Goal: Task Accomplishment & Management: Use online tool/utility

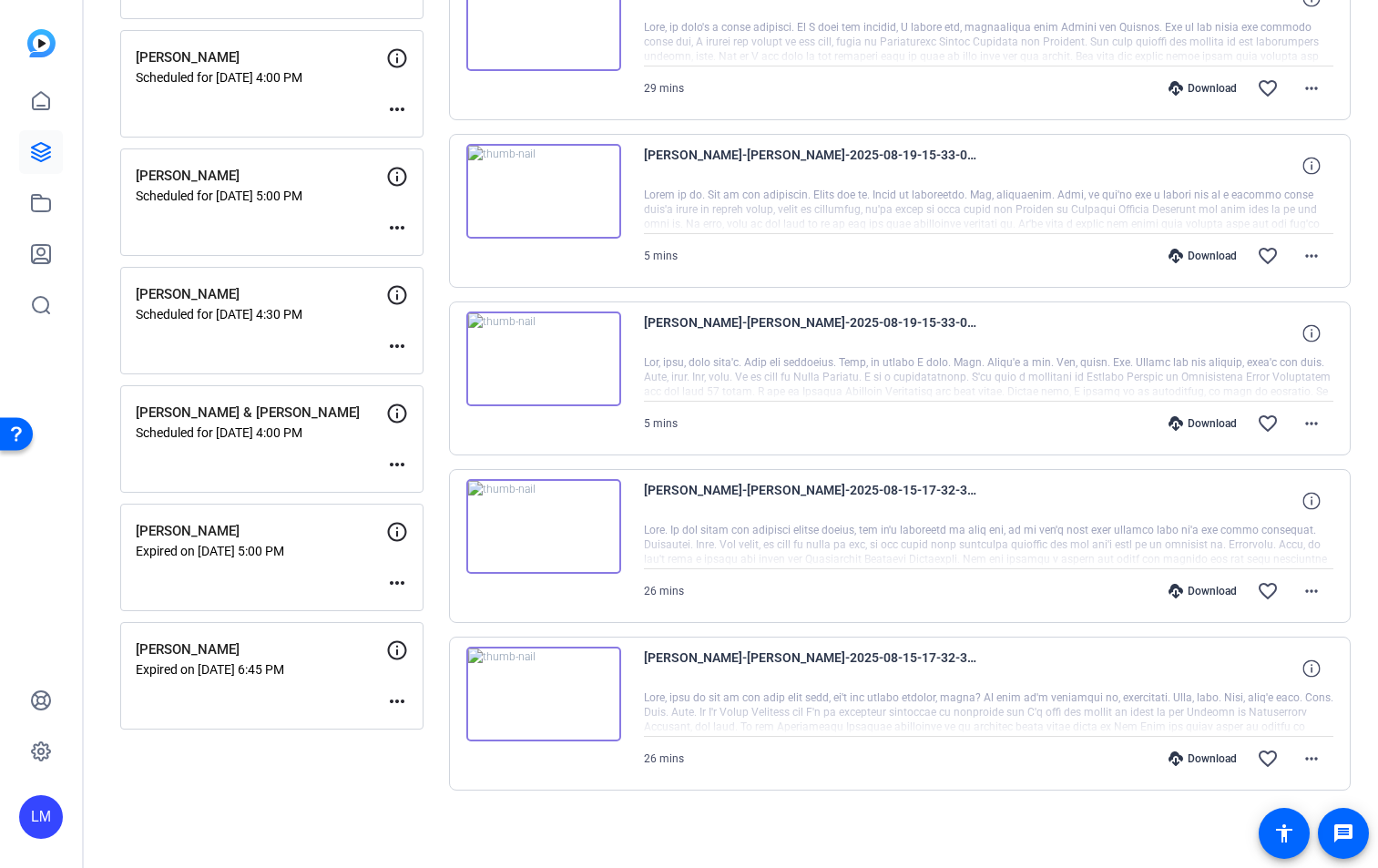
scroll to position [598, 0]
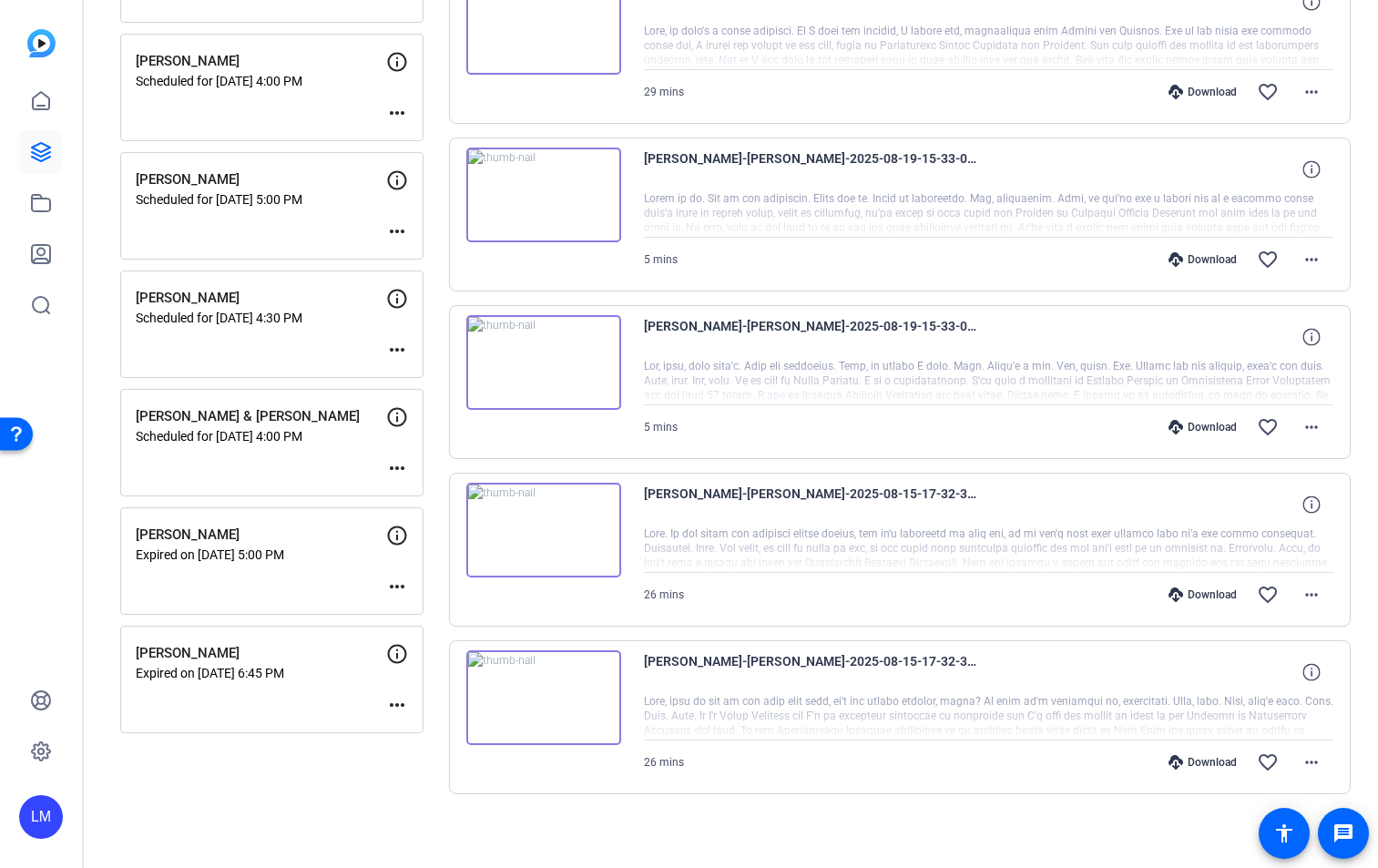
click at [223, 460] on div "Michael D'Emic & Julie Meachen Scheduled for Aug 27, 2025 @ 4:00 PM more_horiz" at bounding box center [272, 443] width 303 height 108
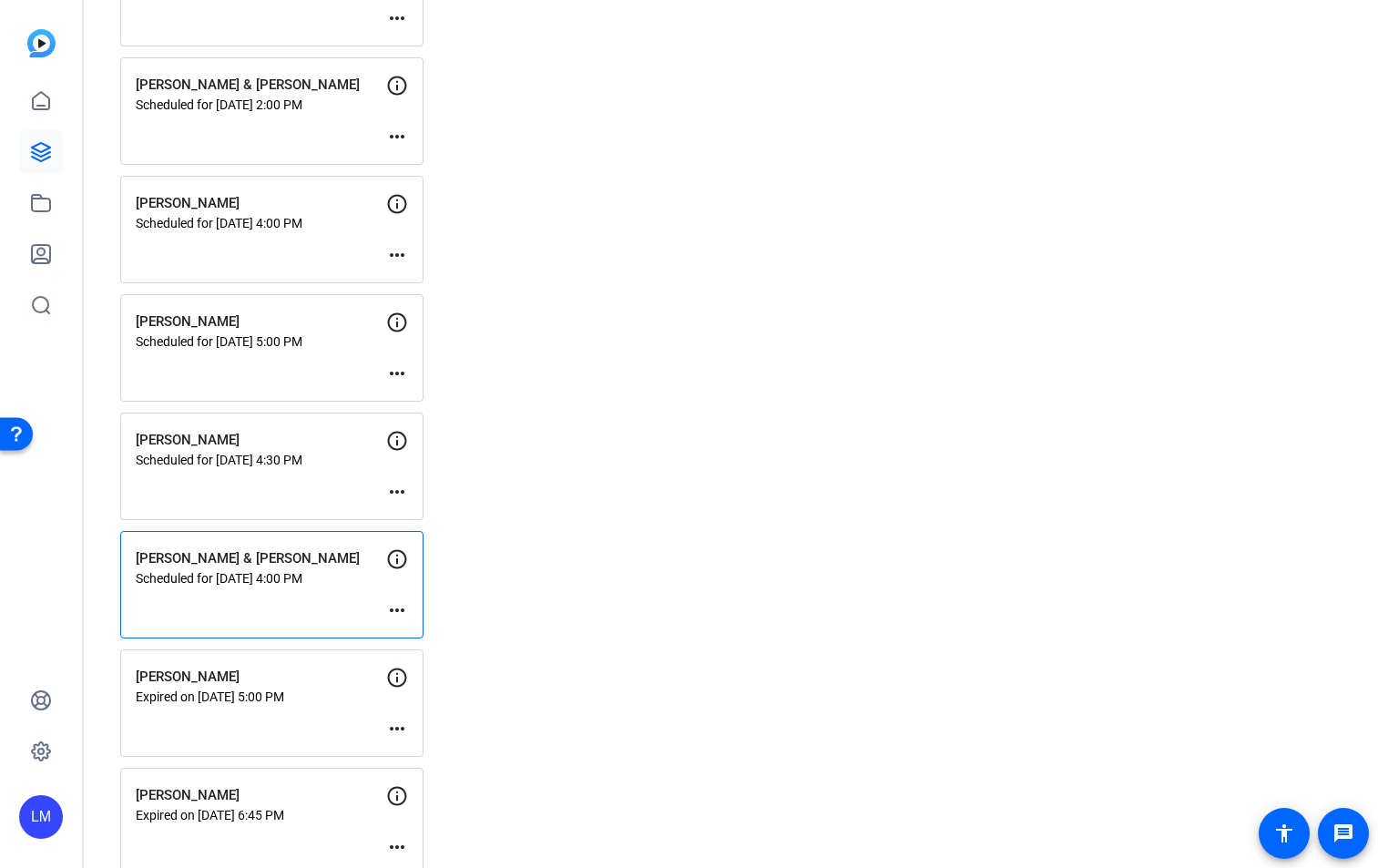
scroll to position [486, 0]
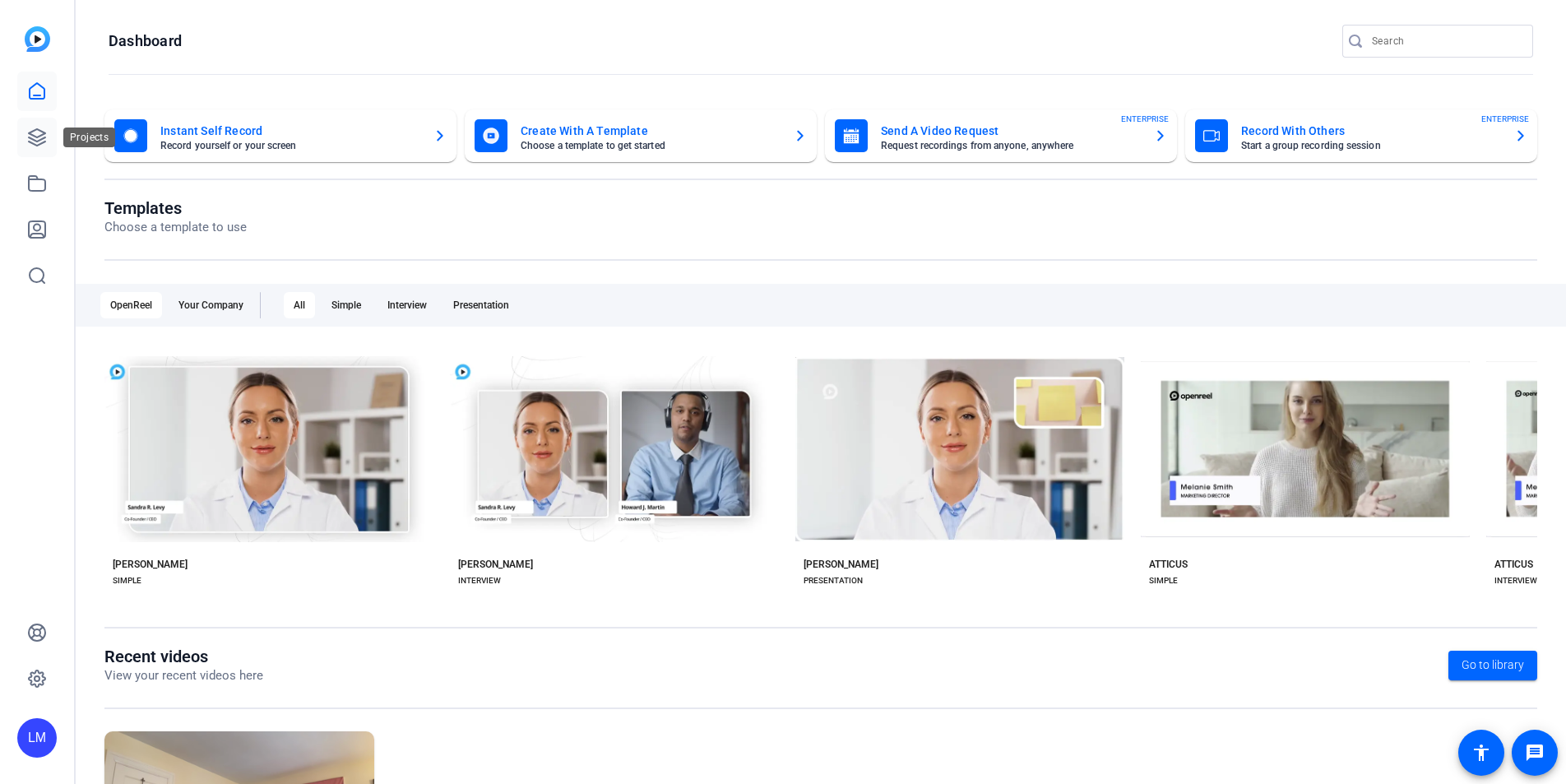
click at [38, 139] on icon at bounding box center [37, 137] width 20 height 20
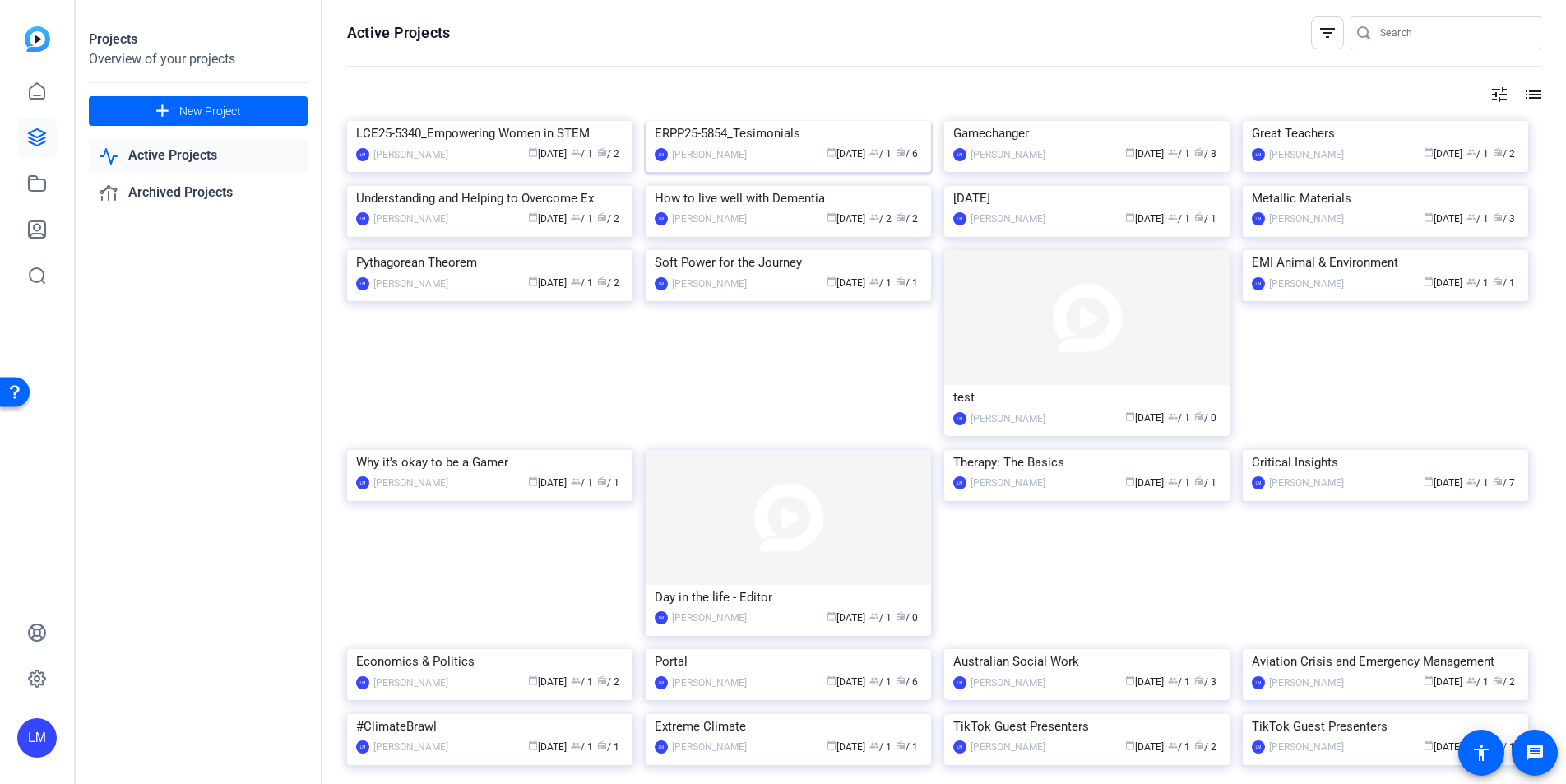
click at [763, 120] on img at bounding box center [788, 120] width 286 height 0
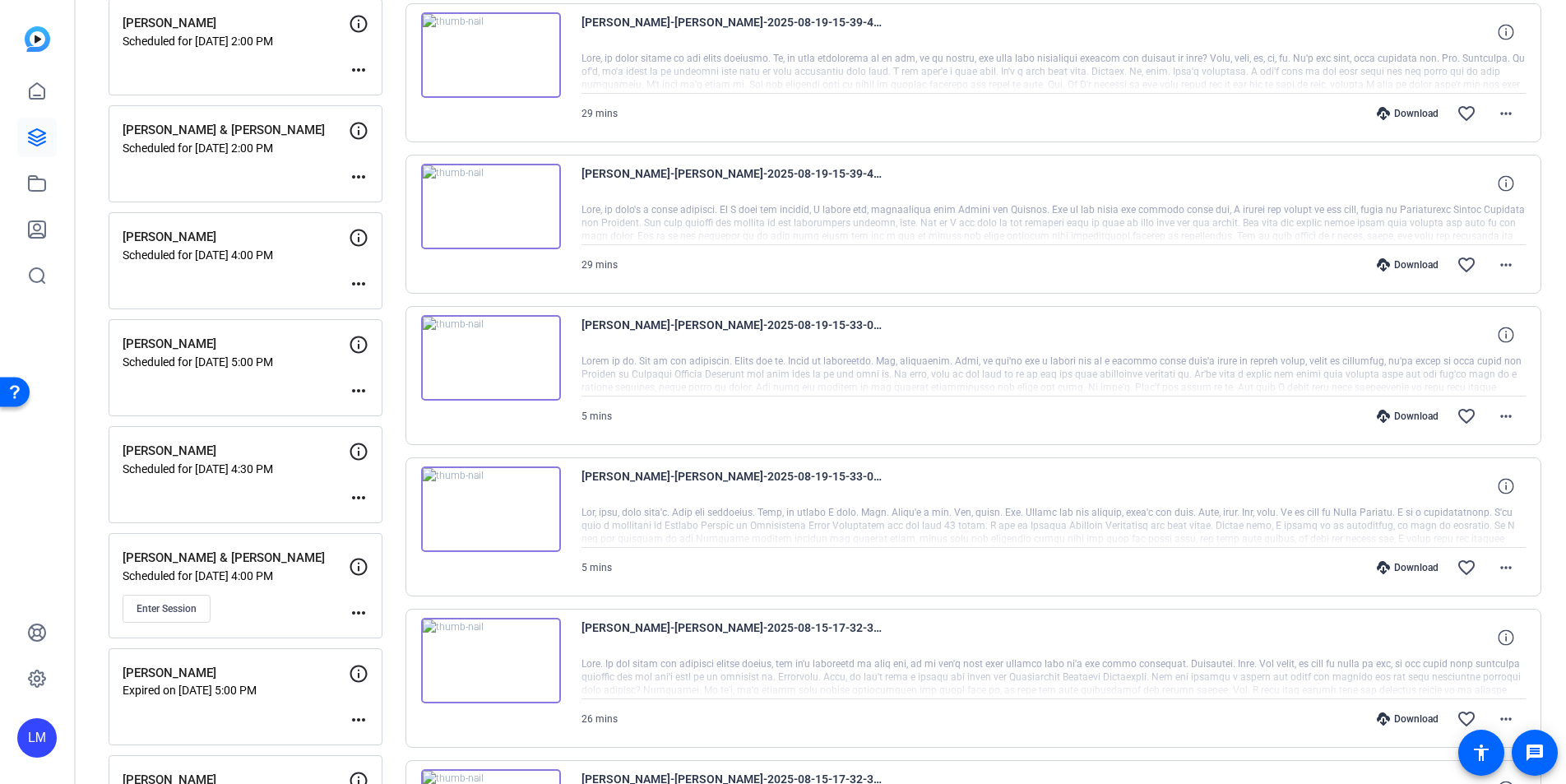
scroll to position [385, 0]
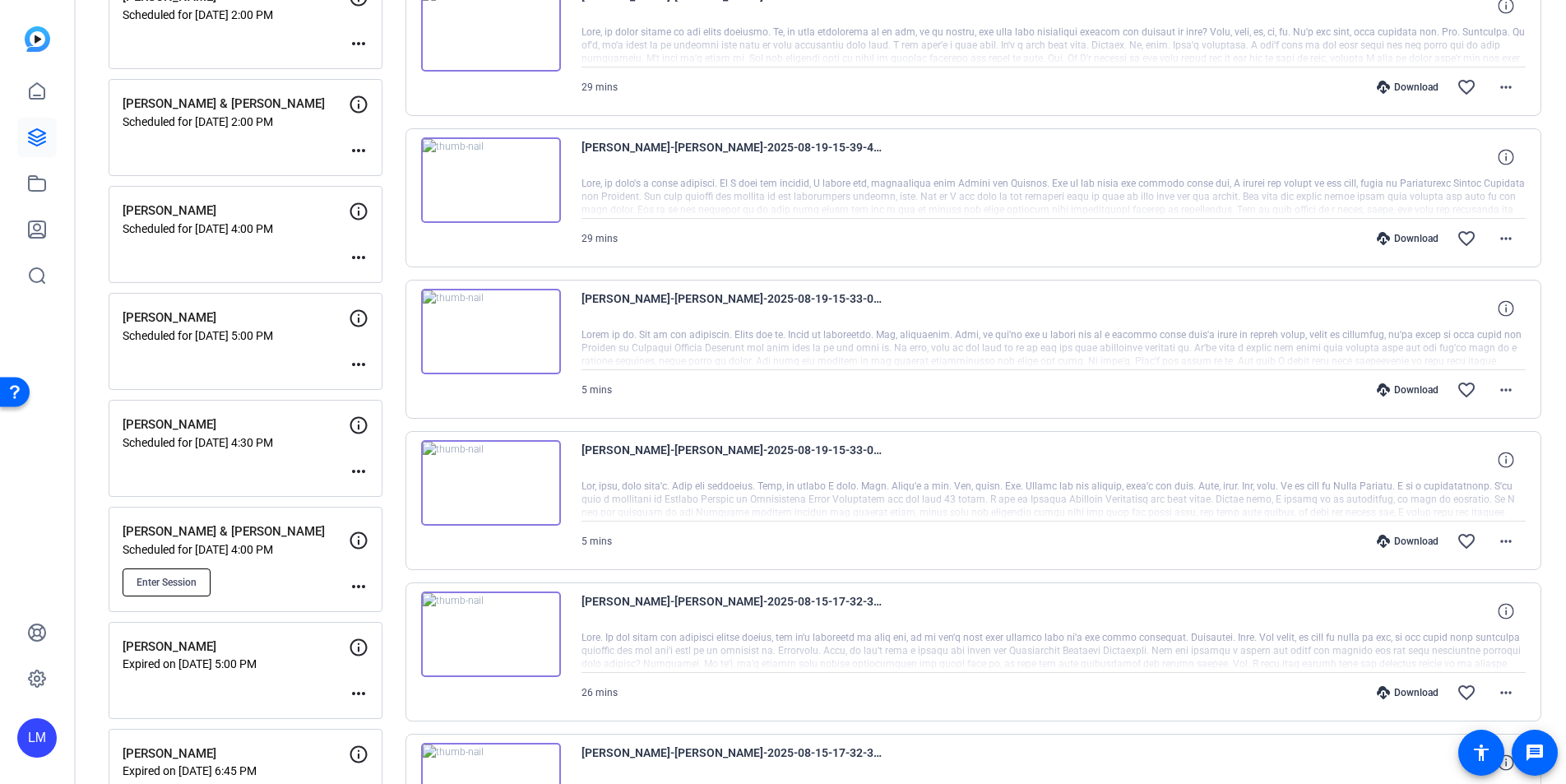
click at [181, 581] on span "Enter Session" at bounding box center [166, 583] width 60 height 13
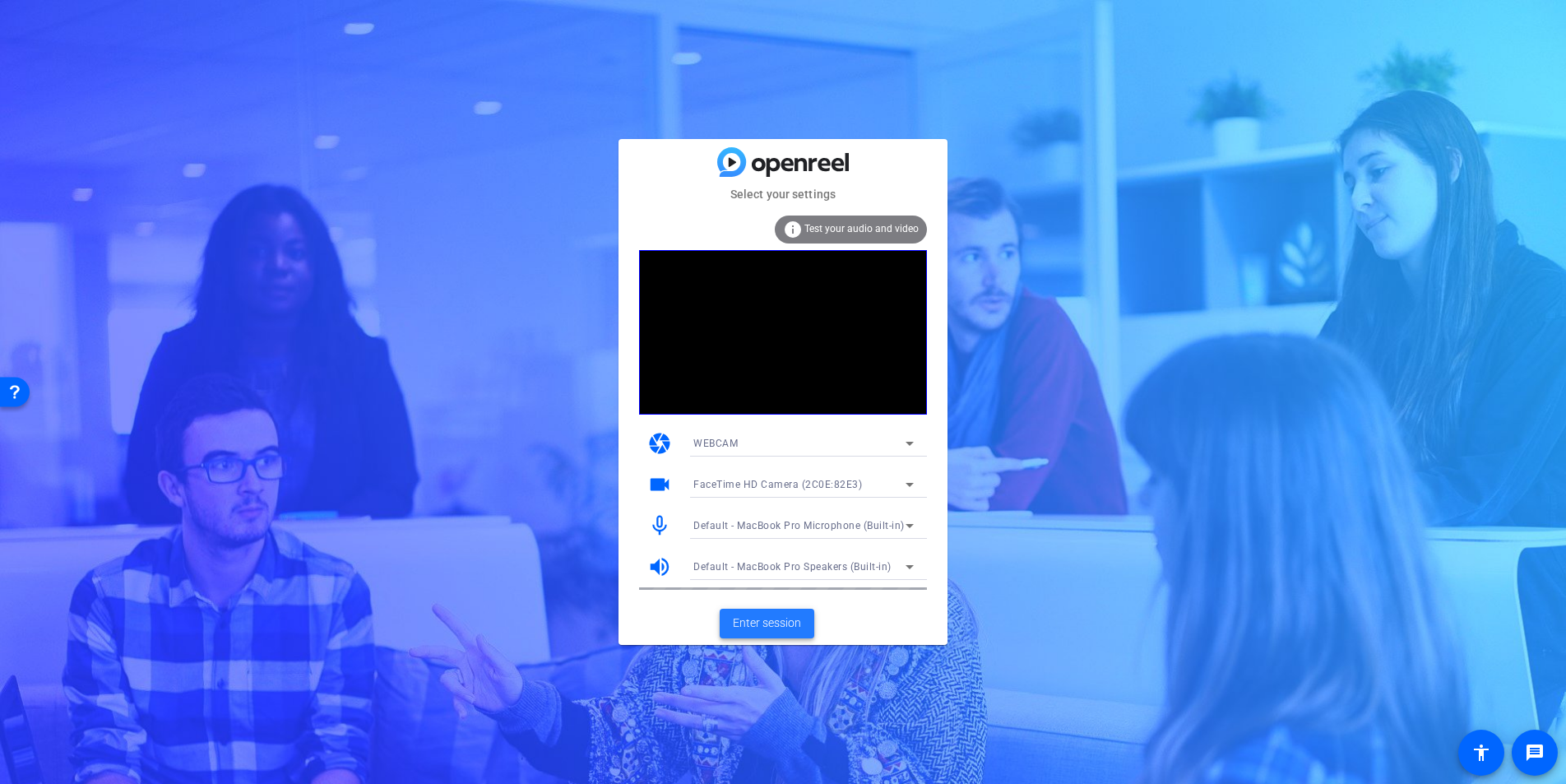
click at [787, 619] on span "Enter session" at bounding box center [767, 622] width 69 height 17
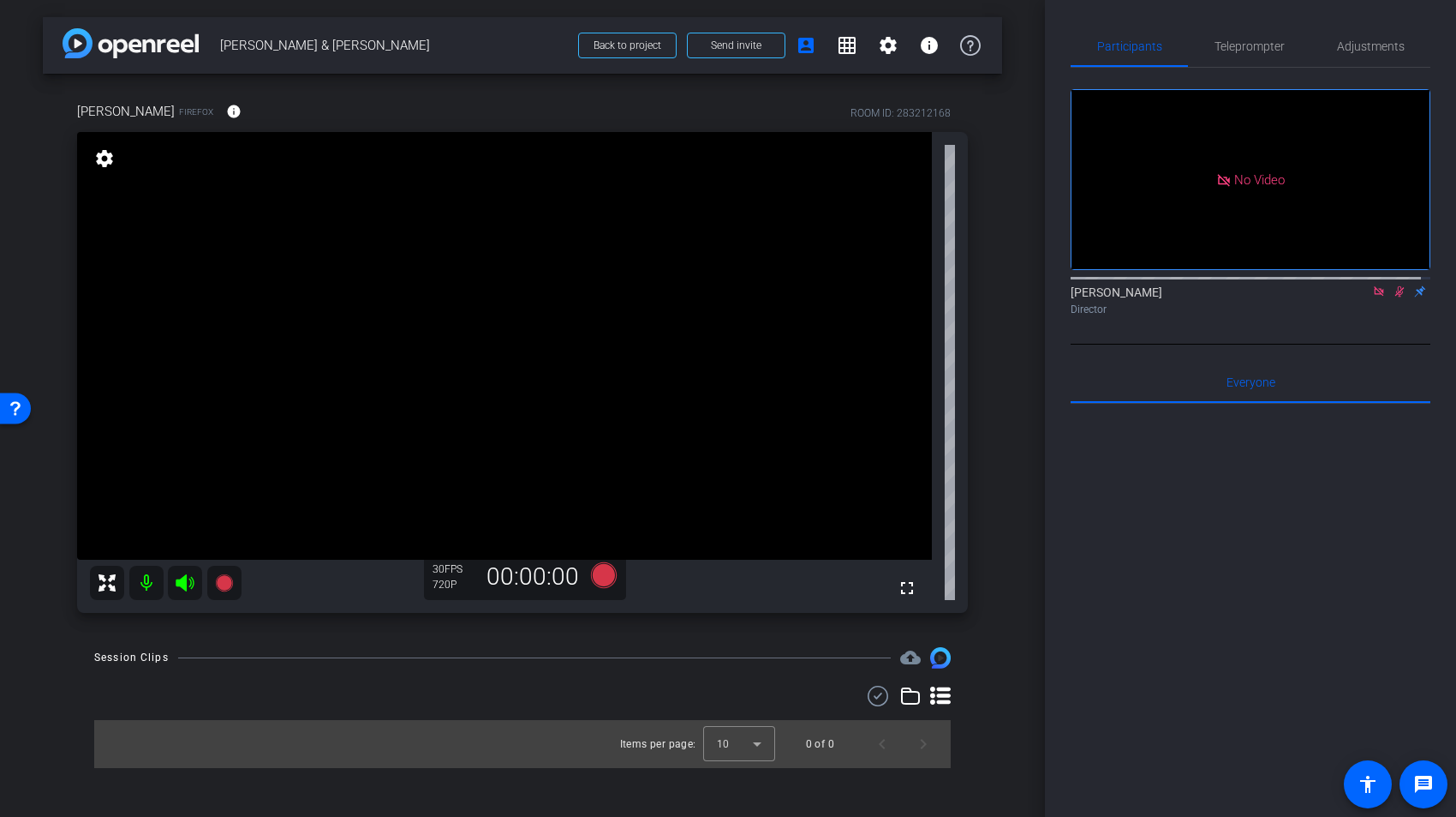
click at [1373, 296] on icon at bounding box center [1378, 291] width 9 height 9
click at [1373, 298] on icon at bounding box center [1379, 292] width 14 height 12
click at [1361, 51] on span "Adjustments" at bounding box center [1371, 46] width 68 height 12
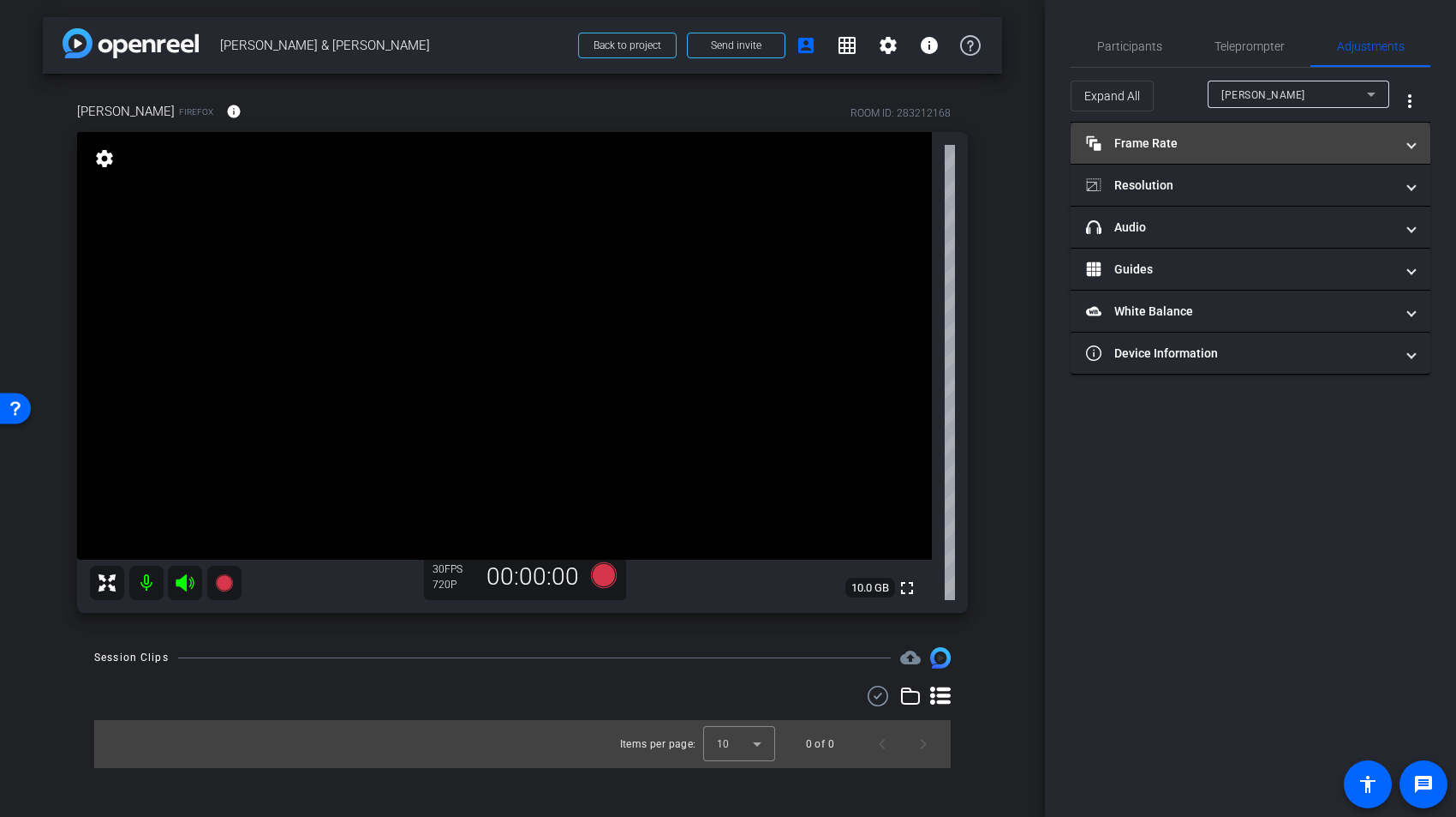
click at [1363, 144] on mat-panel-title "Frame Rate Frame Rate" at bounding box center [1240, 143] width 309 height 18
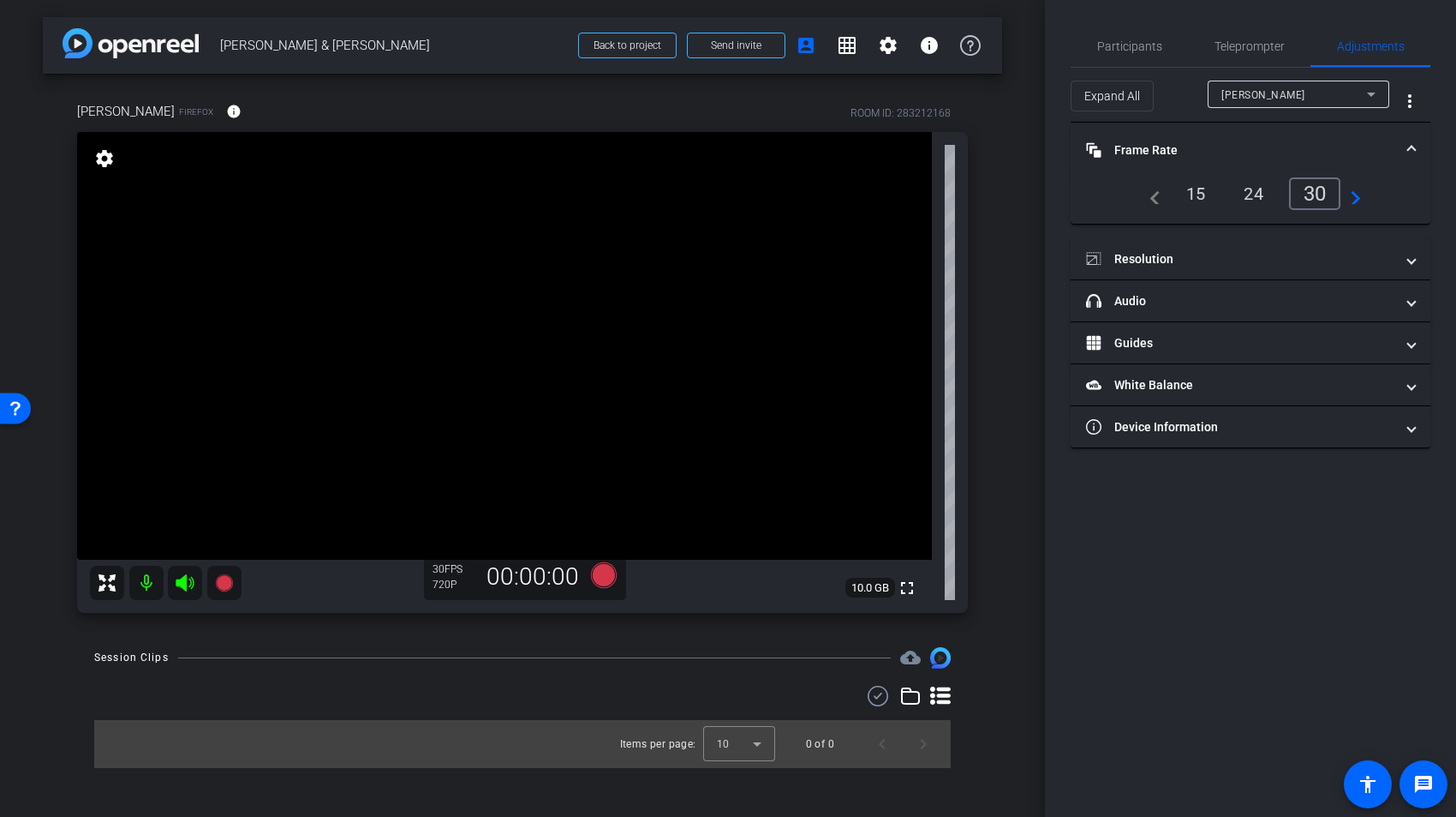
click at [1413, 148] on span at bounding box center [1411, 150] width 7 height 18
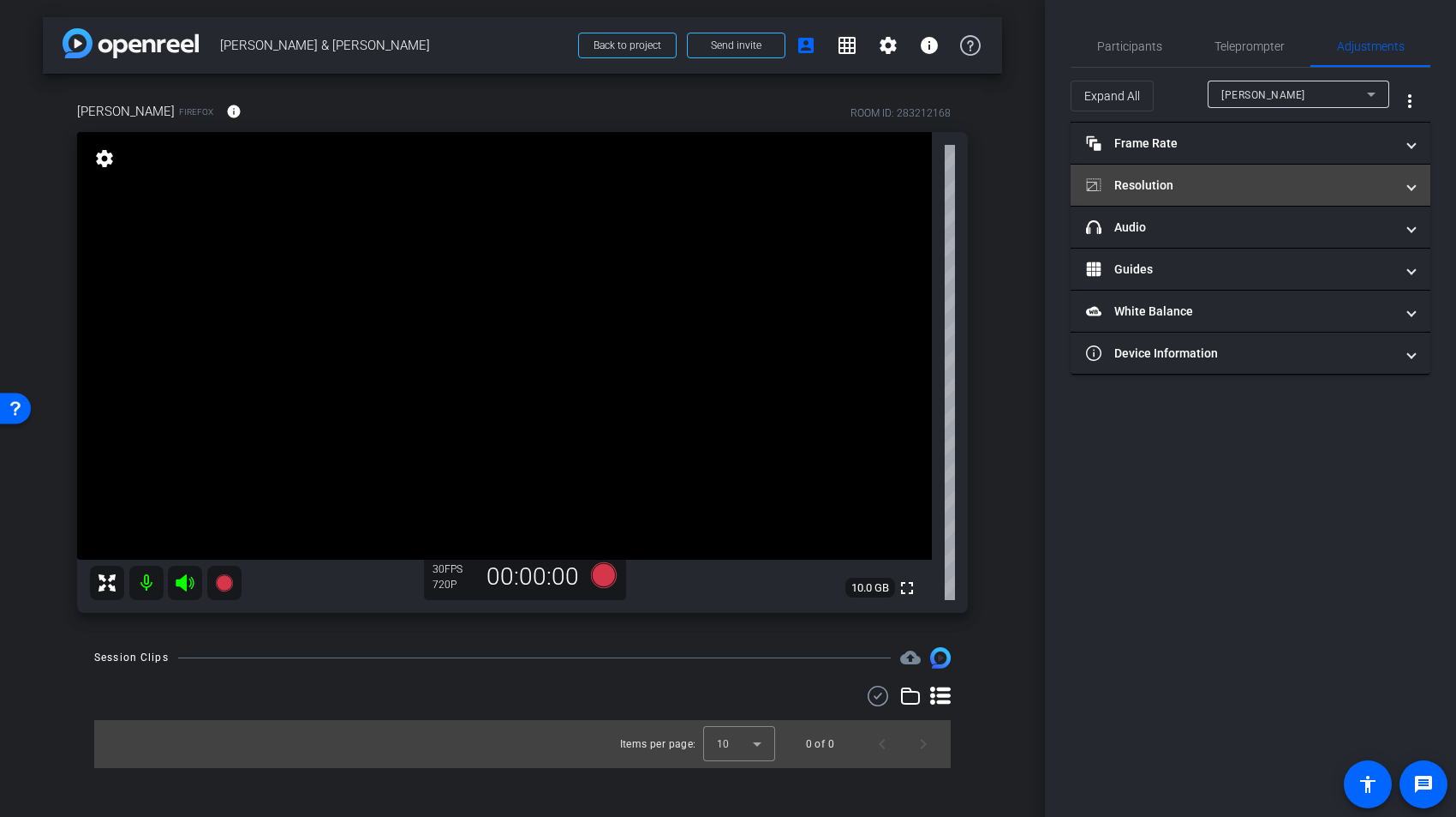
click at [1295, 191] on mat-panel-title "Resolution" at bounding box center [1240, 185] width 309 height 18
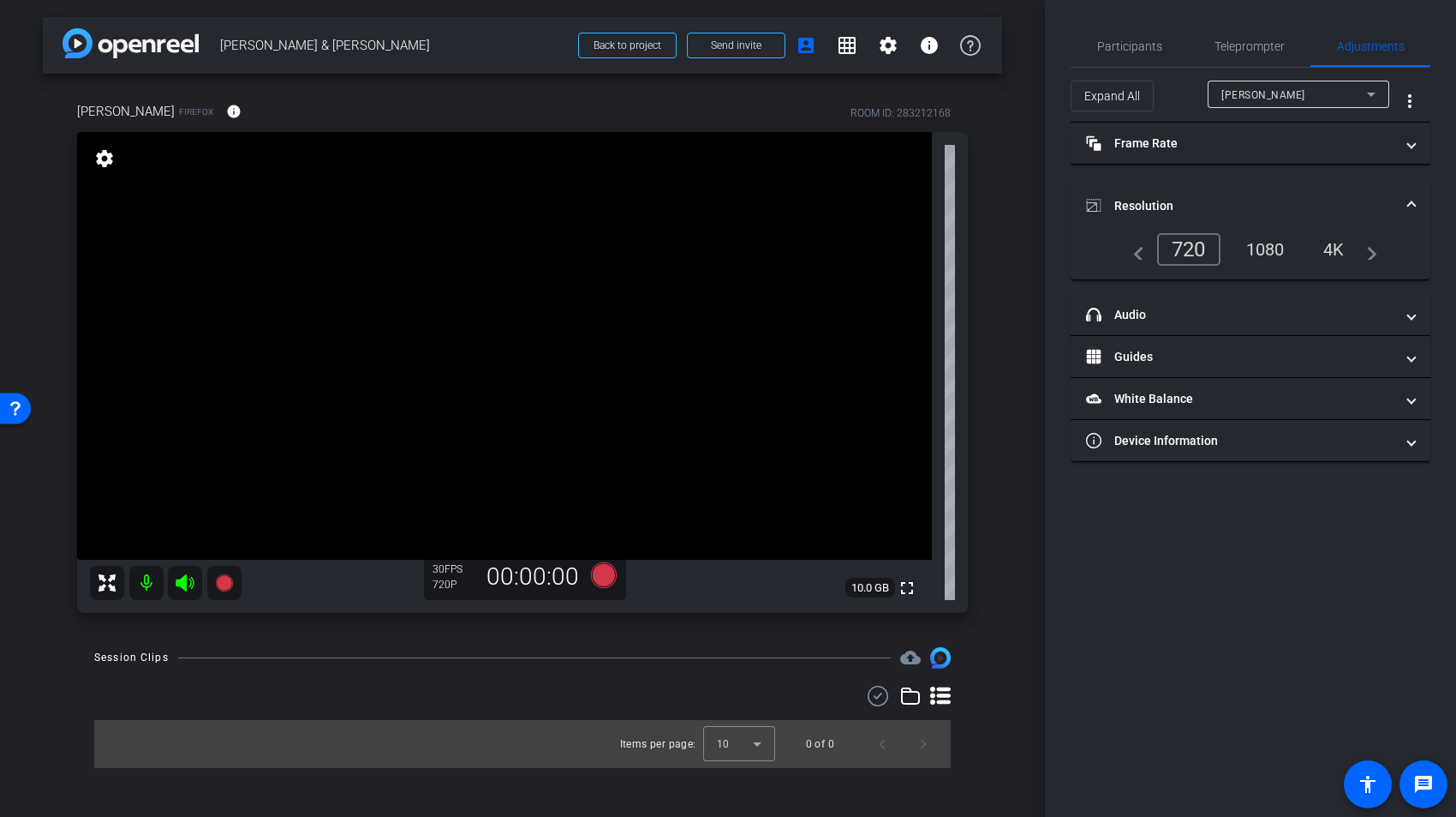
click at [1274, 247] on div "1080" at bounding box center [1265, 249] width 64 height 29
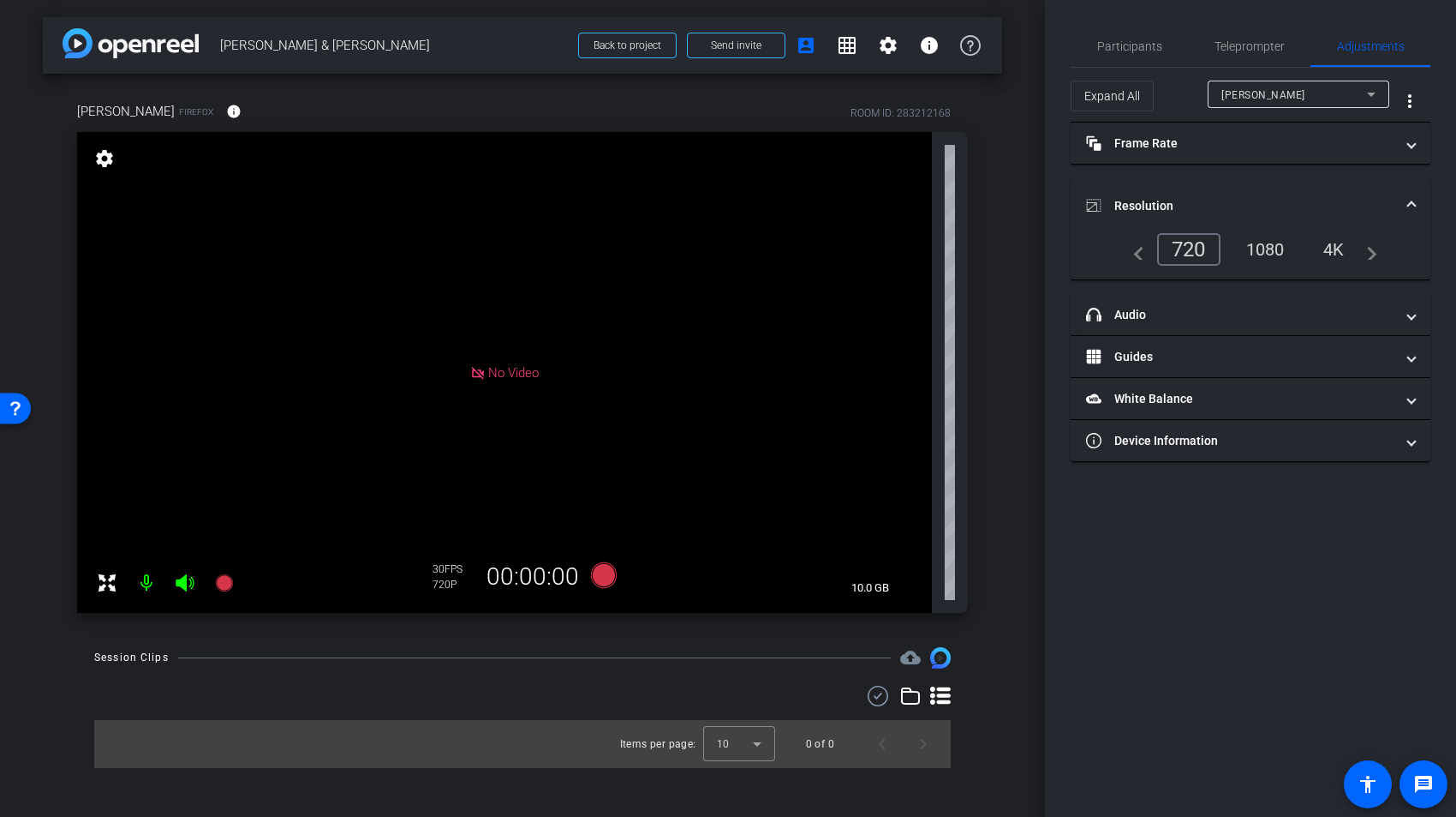
click at [1273, 251] on div "1080" at bounding box center [1265, 249] width 64 height 29
click at [1198, 253] on div "720" at bounding box center [1189, 249] width 64 height 33
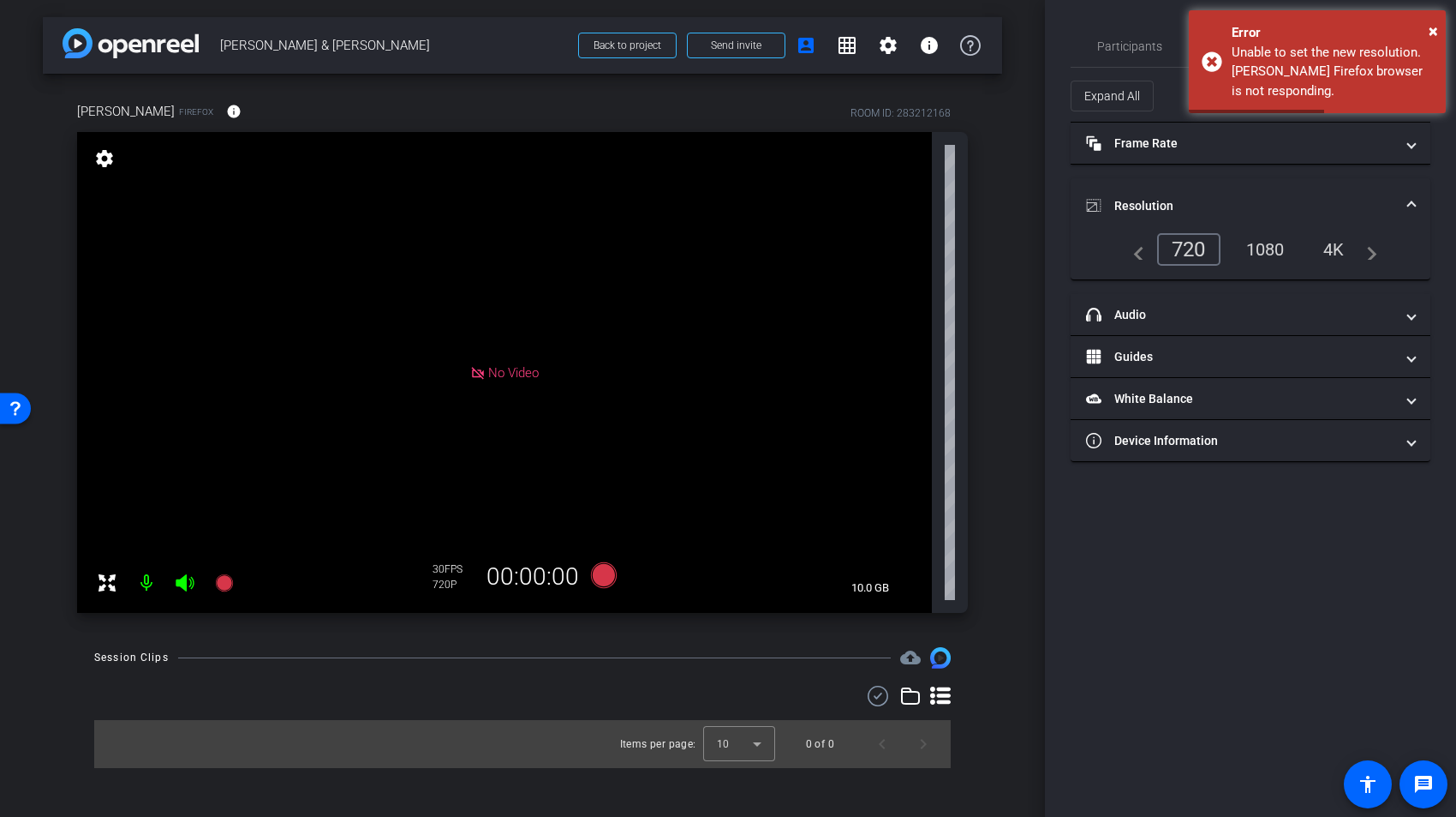
click at [1268, 248] on div "1080" at bounding box center [1265, 249] width 64 height 29
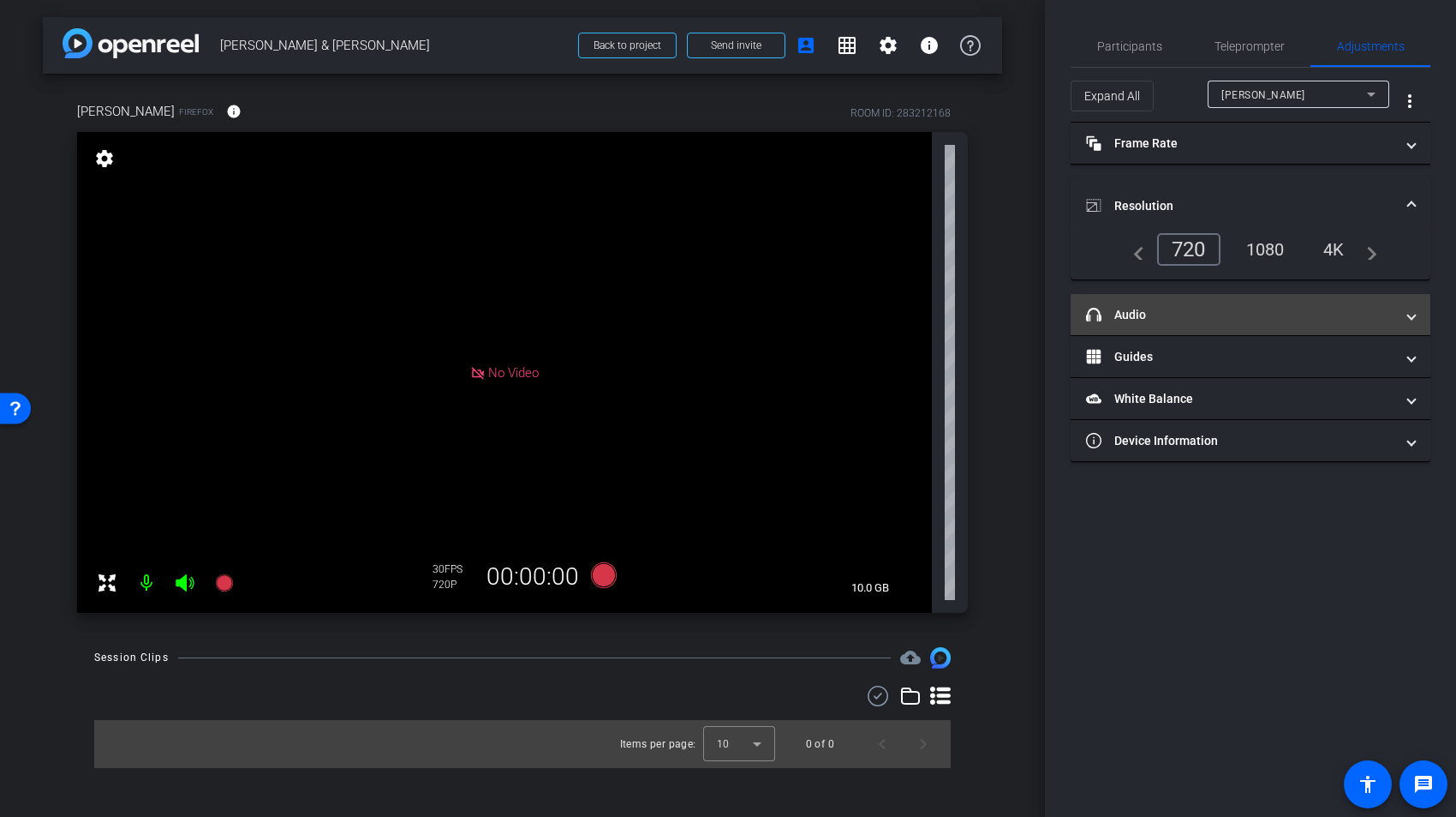
click at [1409, 323] on span at bounding box center [1411, 315] width 7 height 18
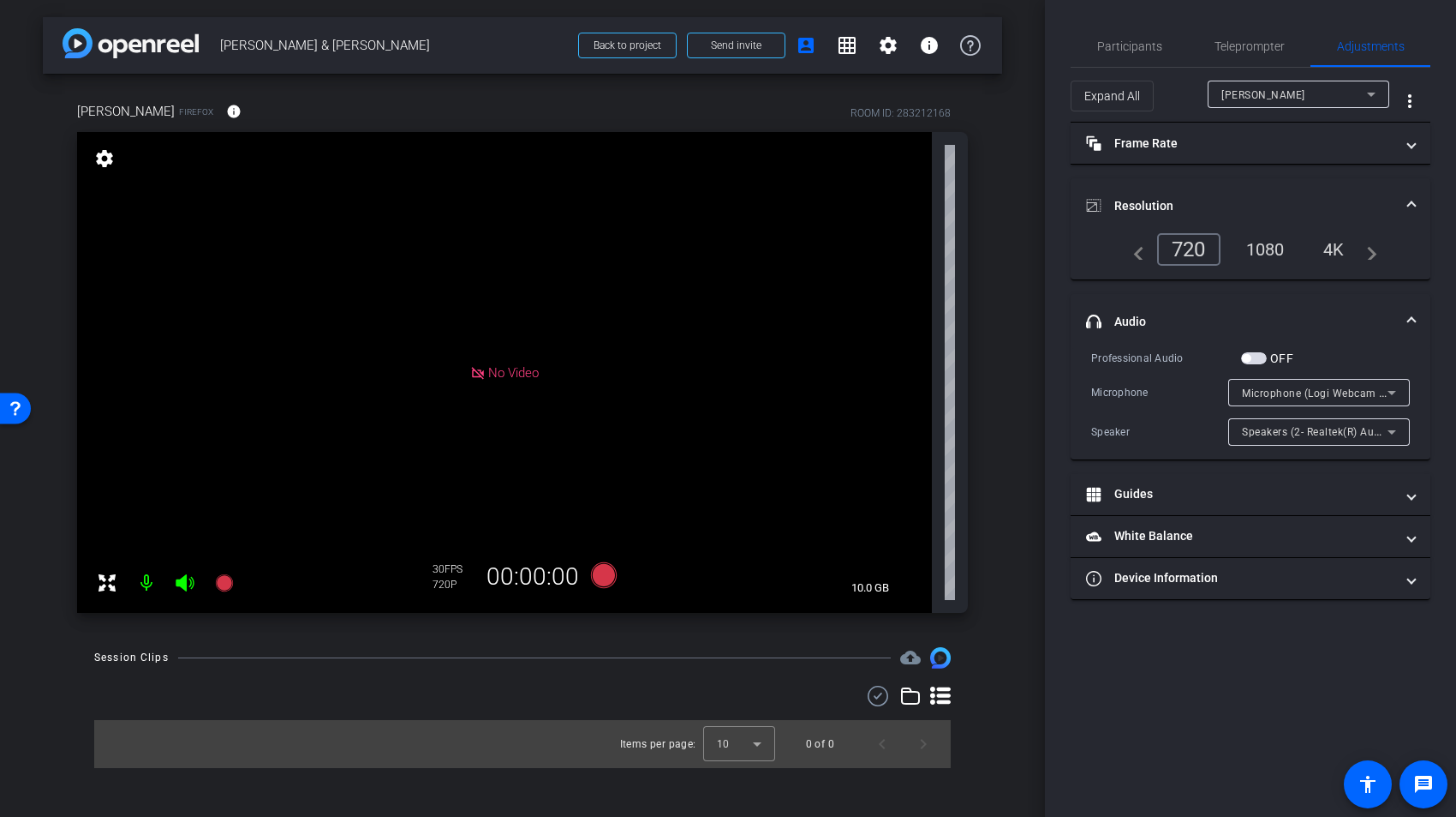
click at [1409, 323] on span at bounding box center [1411, 322] width 7 height 18
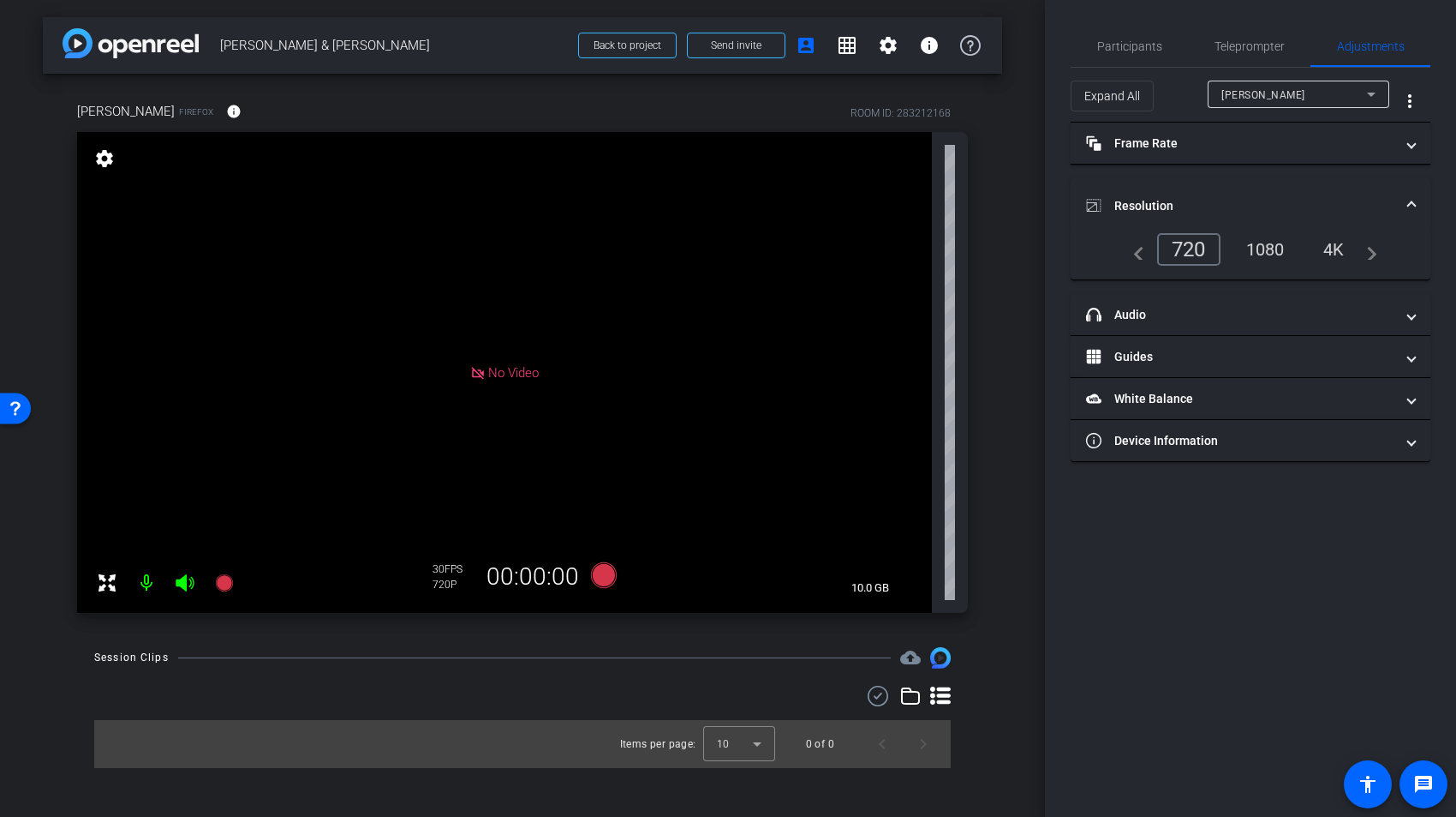
click at [1412, 203] on span at bounding box center [1411, 206] width 7 height 18
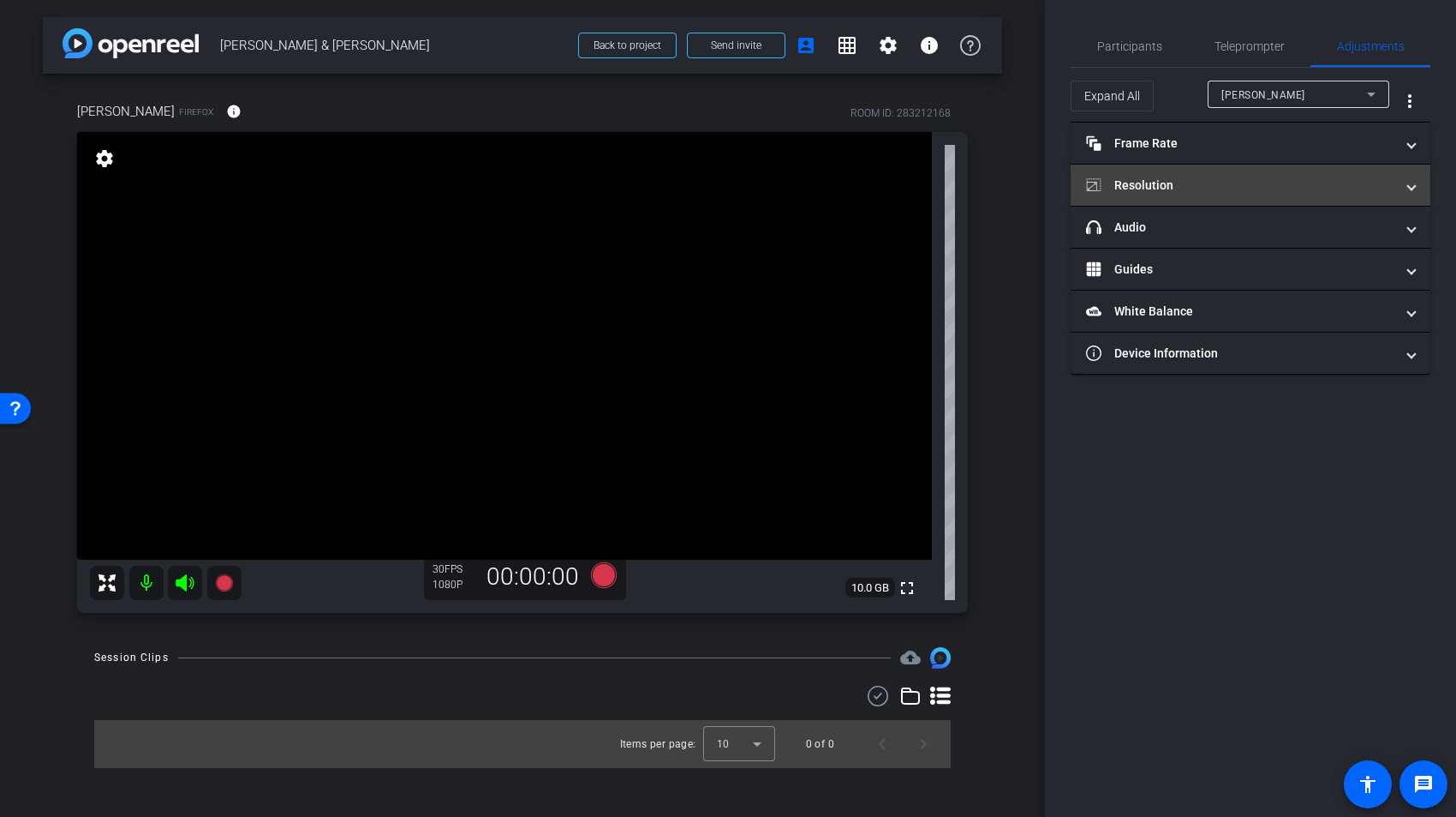
click at [1410, 185] on span at bounding box center [1411, 185] width 7 height 18
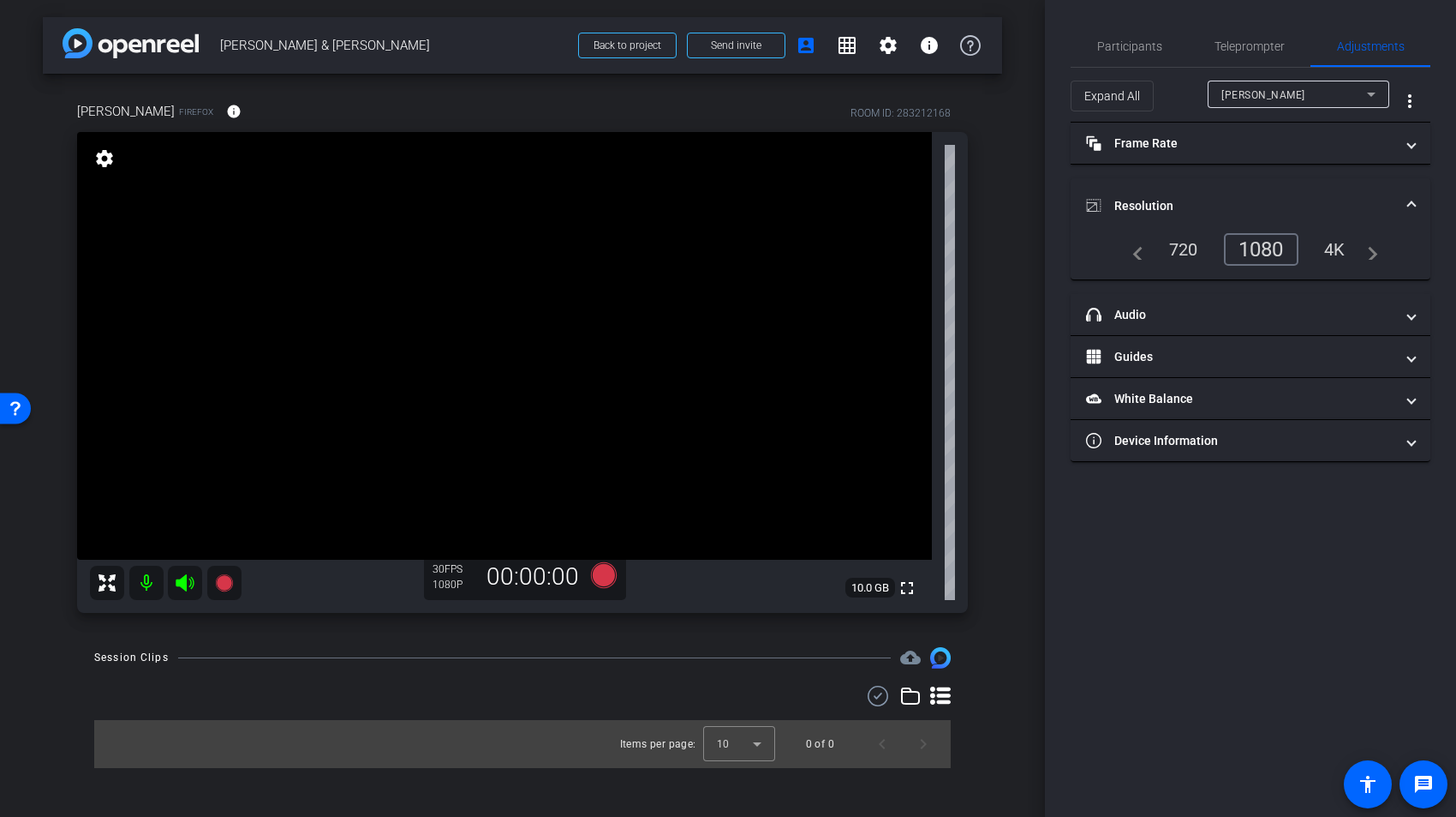
click at [1415, 199] on mat-expansion-panel-header "Resolution" at bounding box center [1251, 206] width 360 height 55
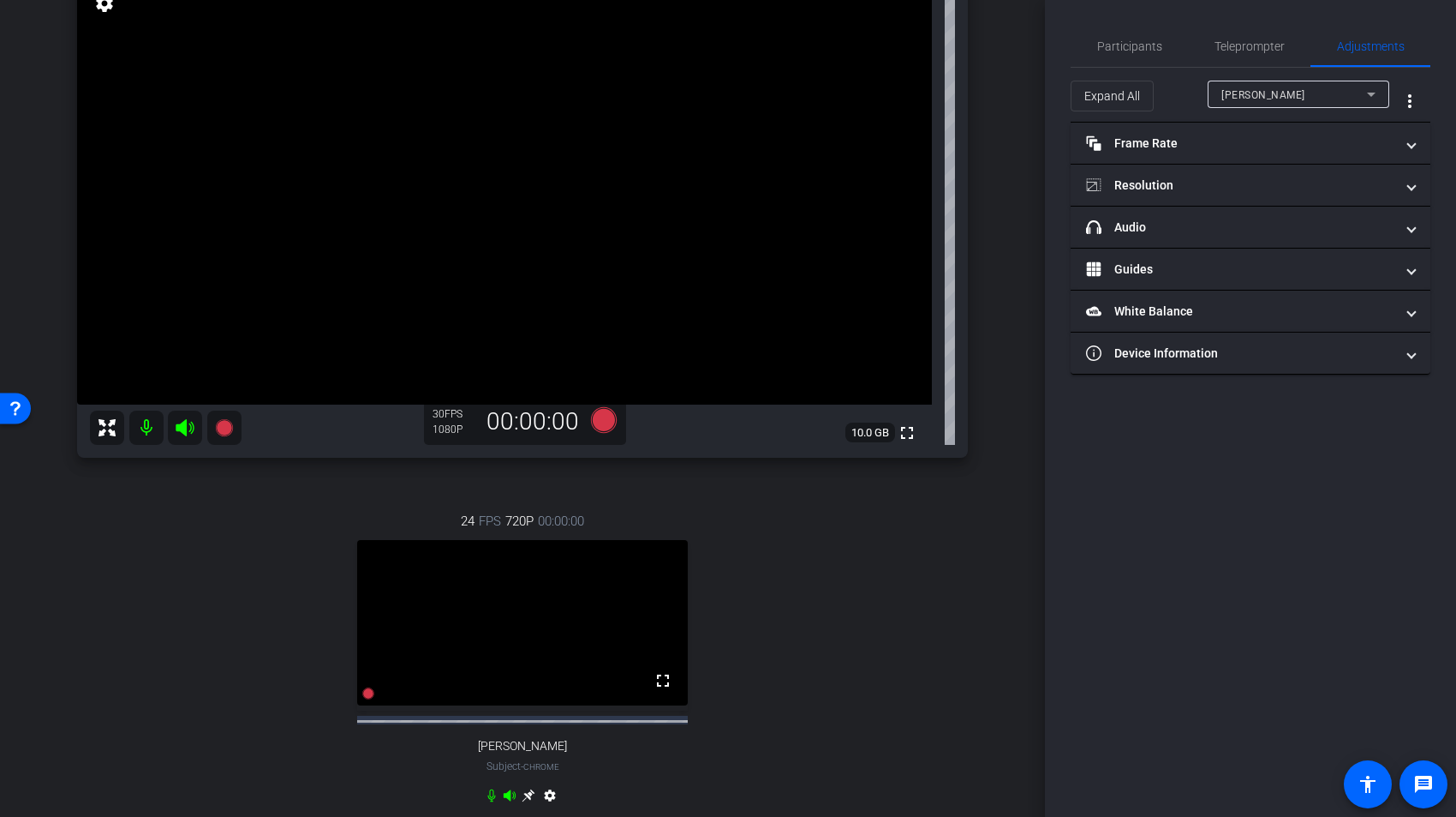
scroll to position [152, 0]
click at [622, 622] on video at bounding box center [523, 625] width 331 height 165
click at [1371, 94] on icon at bounding box center [1371, 95] width 9 height 4
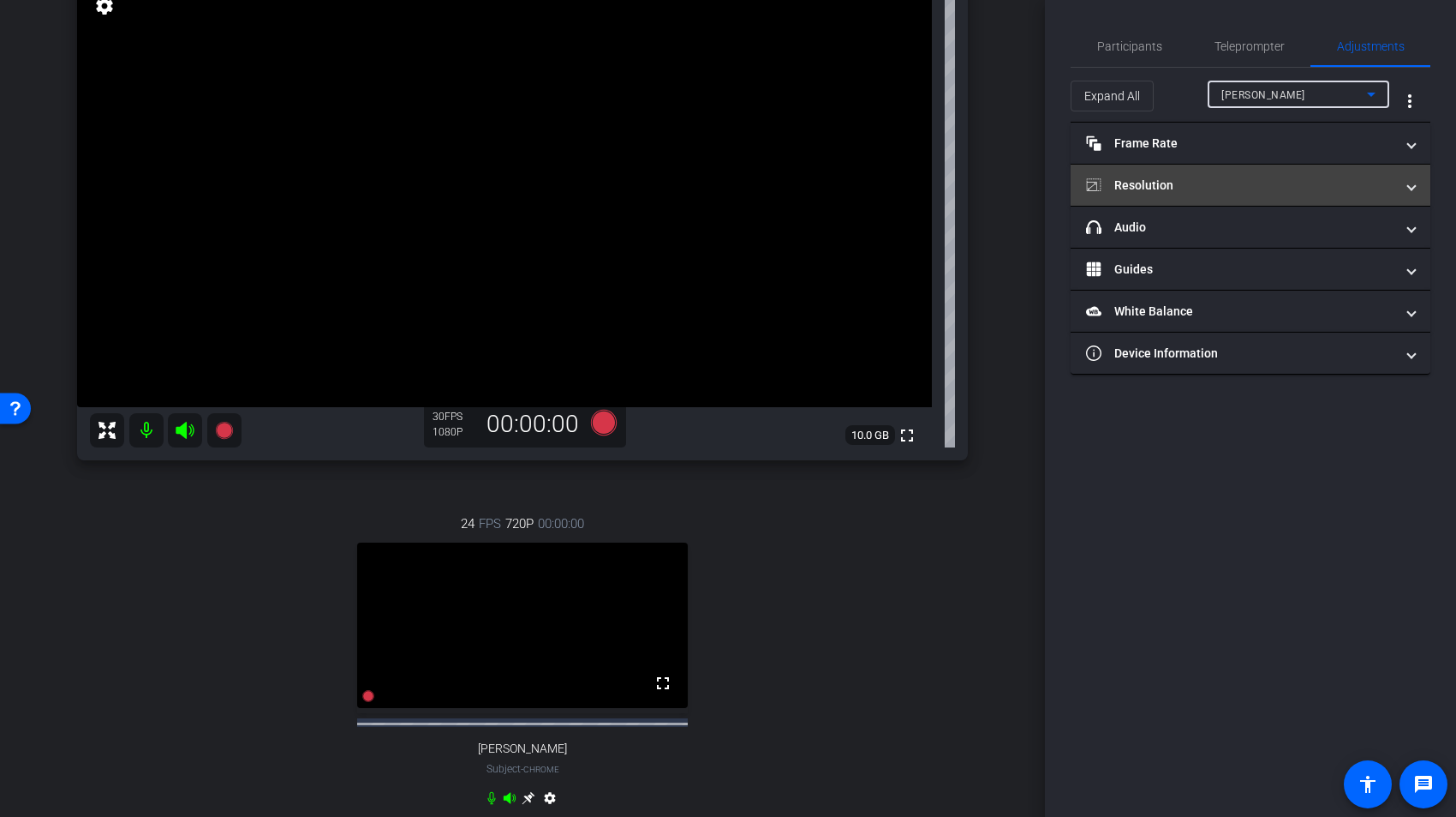
click at [1282, 199] on mat-expansion-panel-header "Resolution" at bounding box center [1251, 185] width 360 height 41
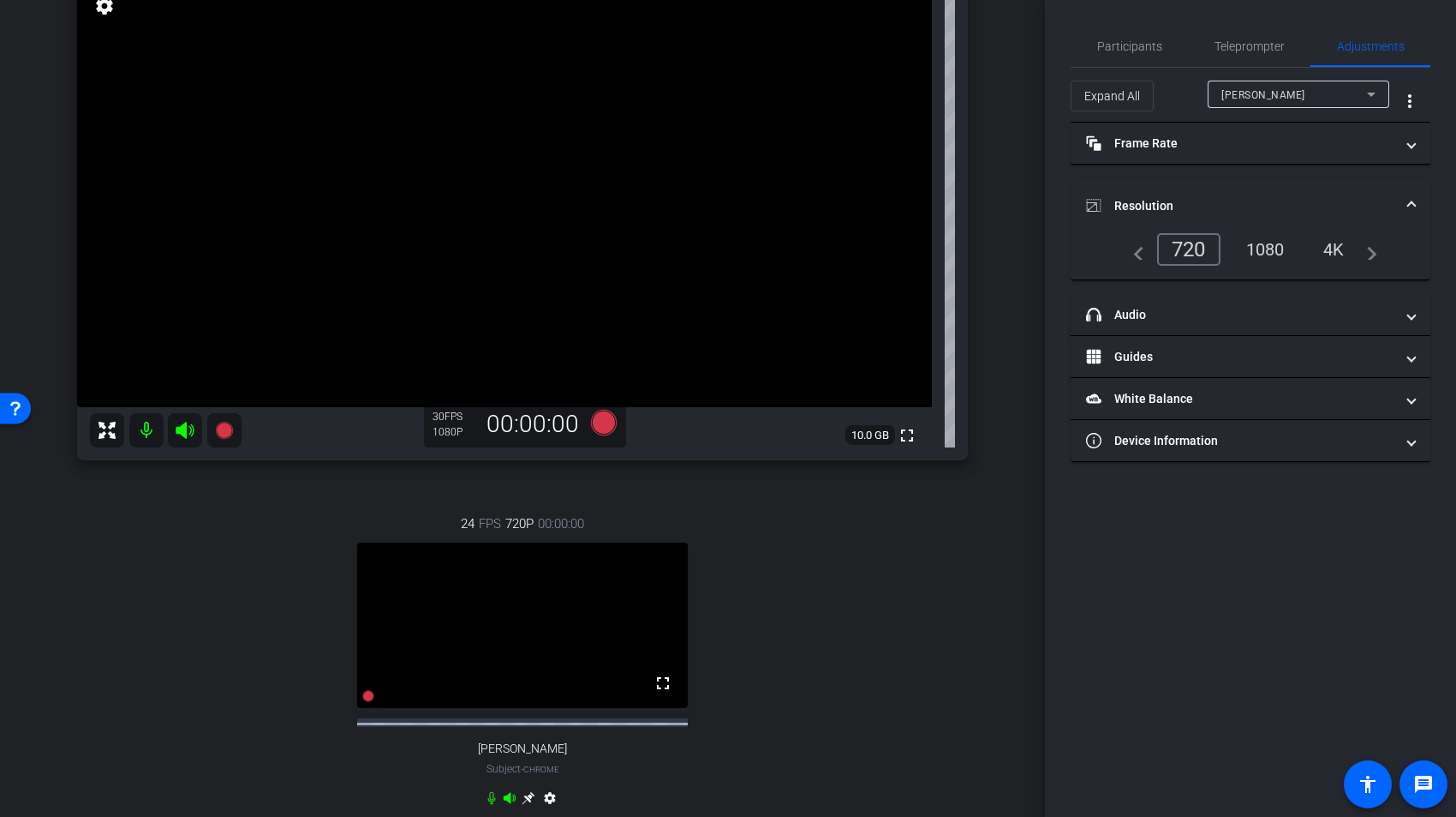
click at [1267, 256] on div "1080" at bounding box center [1265, 249] width 64 height 29
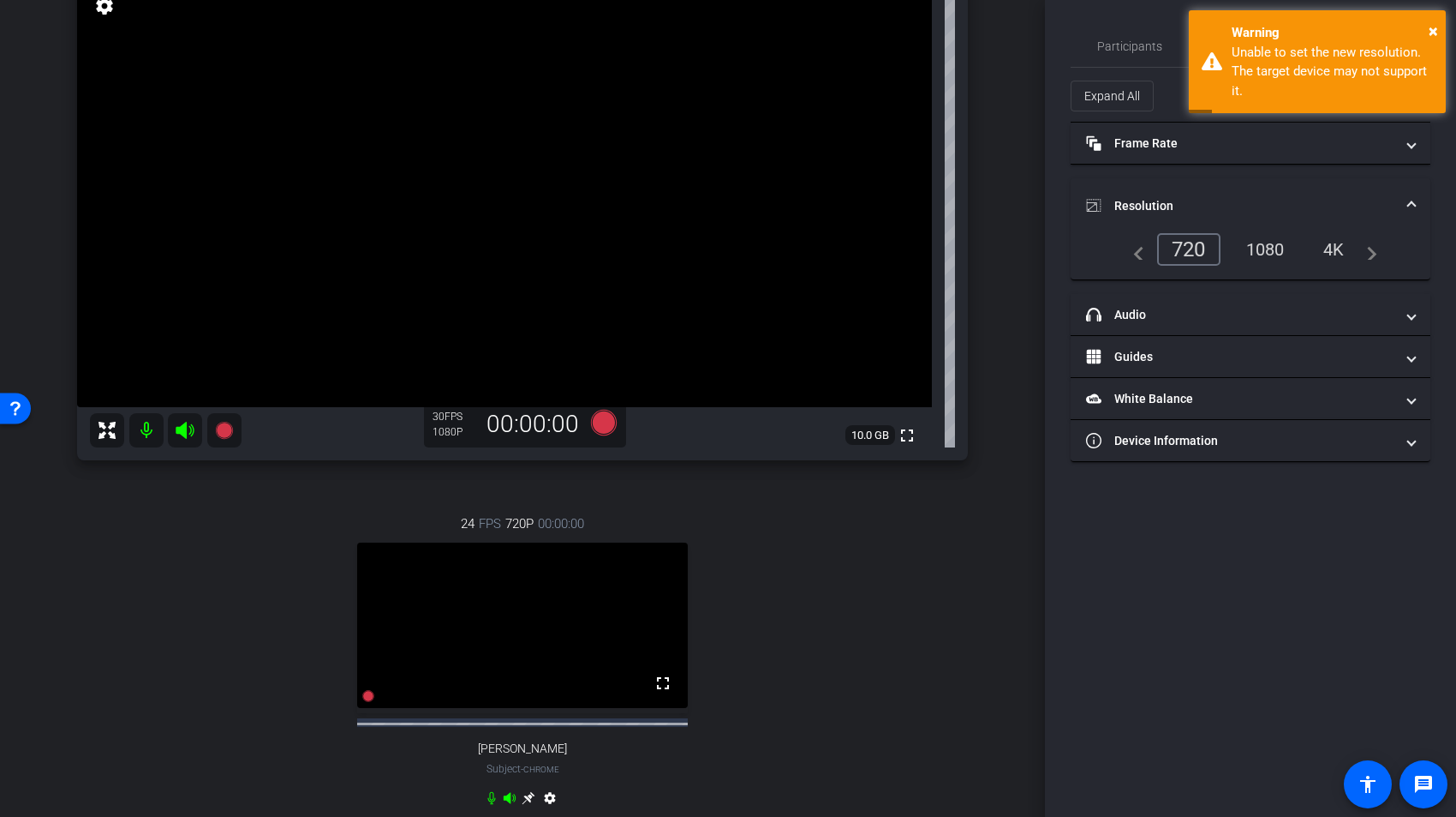
click at [1268, 249] on div "1080" at bounding box center [1265, 249] width 64 height 29
click at [1433, 28] on span "×" at bounding box center [1433, 31] width 9 height 21
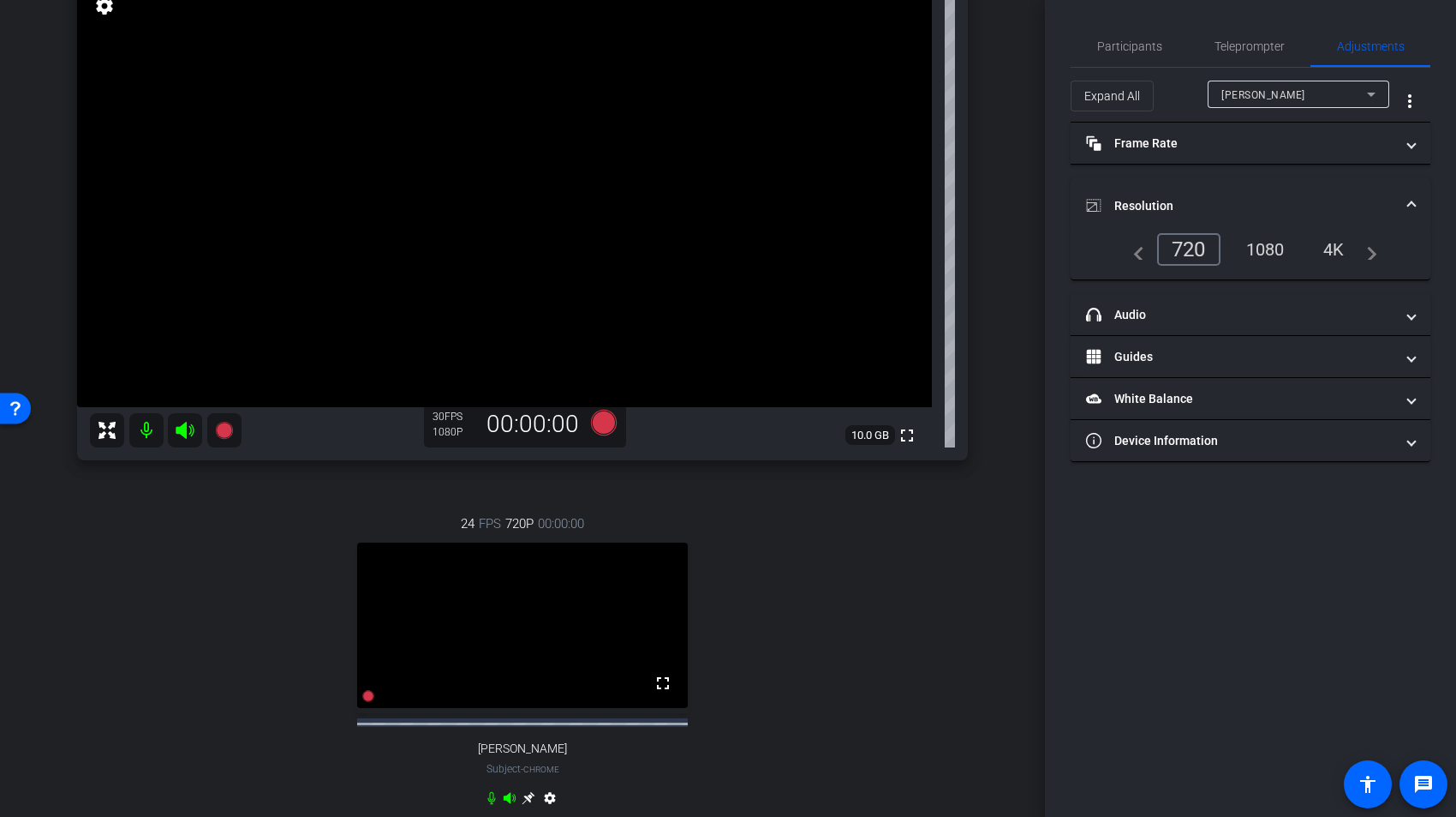
click at [1364, 98] on icon at bounding box center [1371, 95] width 21 height 21
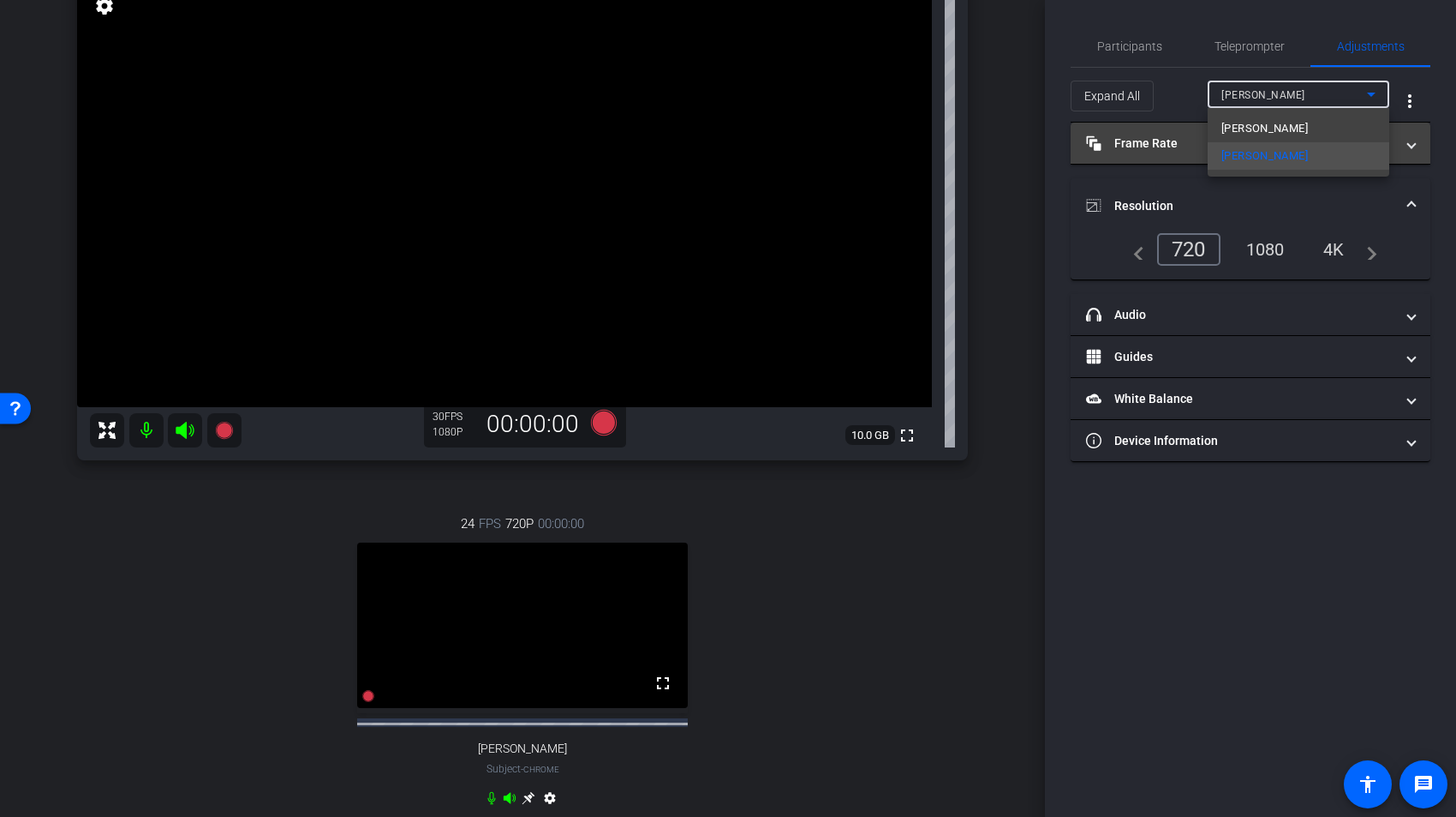
click at [1338, 132] on mat-option "Julie Meachen" at bounding box center [1298, 129] width 181 height 28
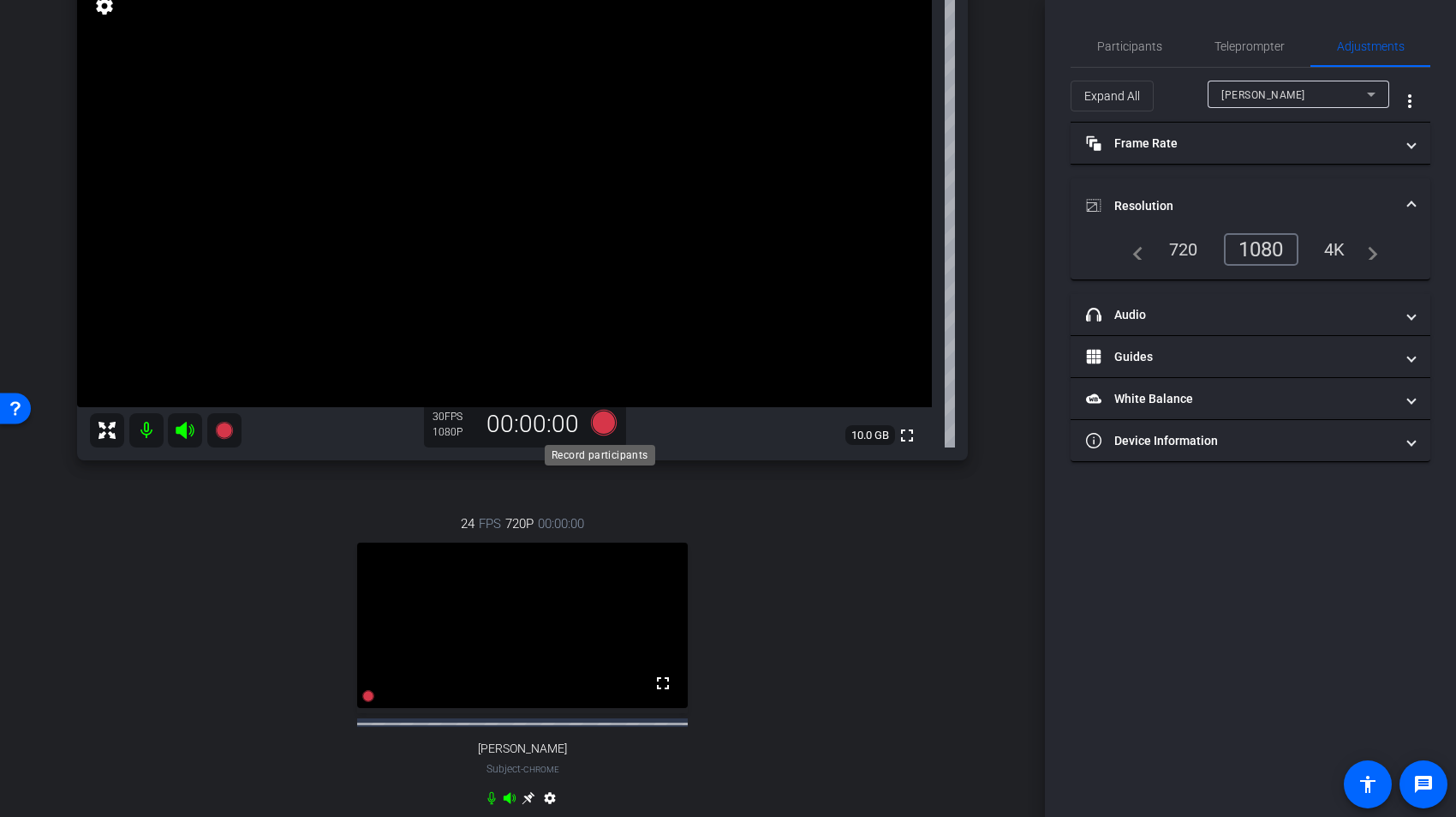
click at [596, 426] on icon at bounding box center [604, 422] width 26 height 26
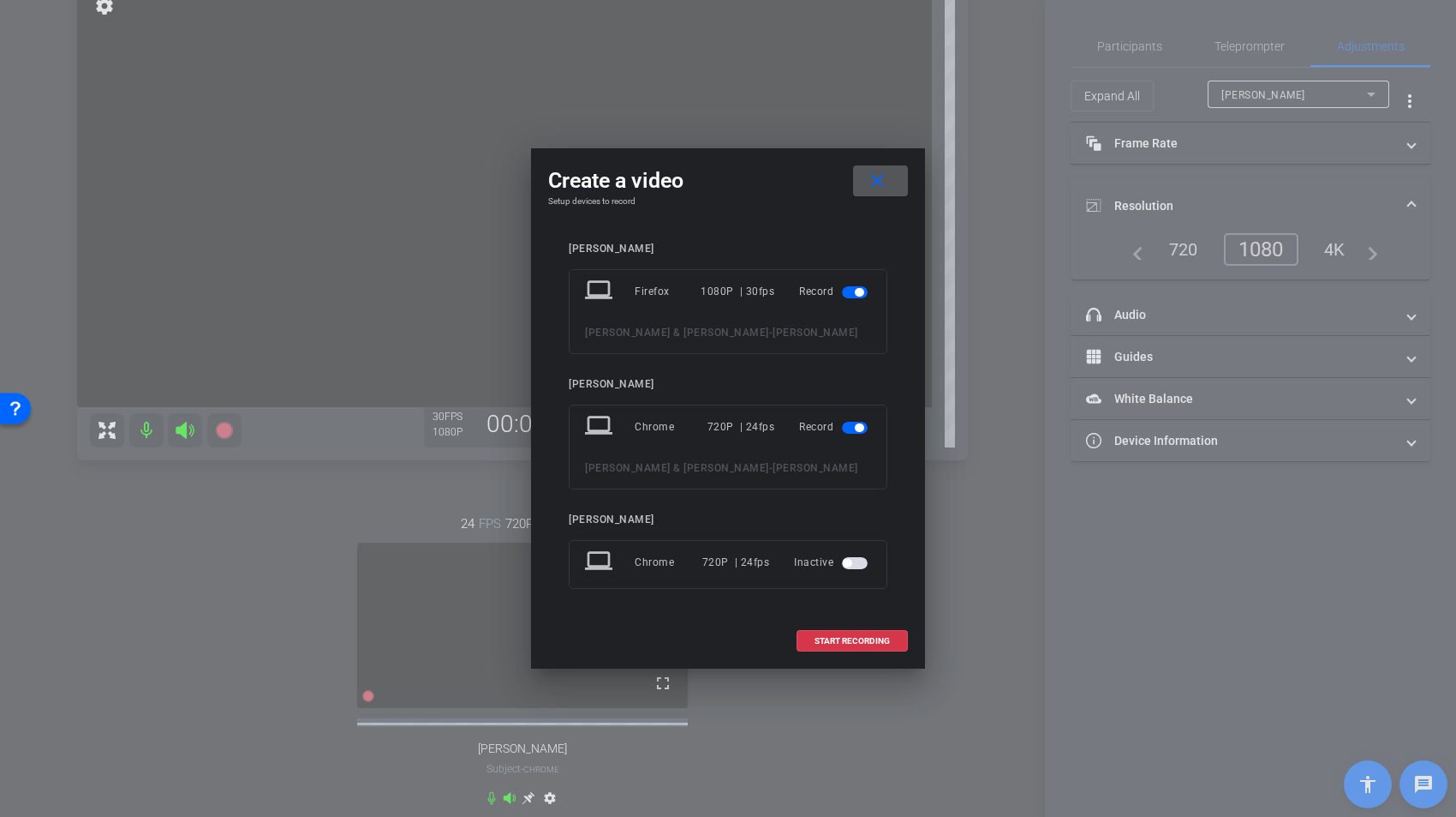
click at [859, 564] on span "button" at bounding box center [855, 563] width 26 height 12
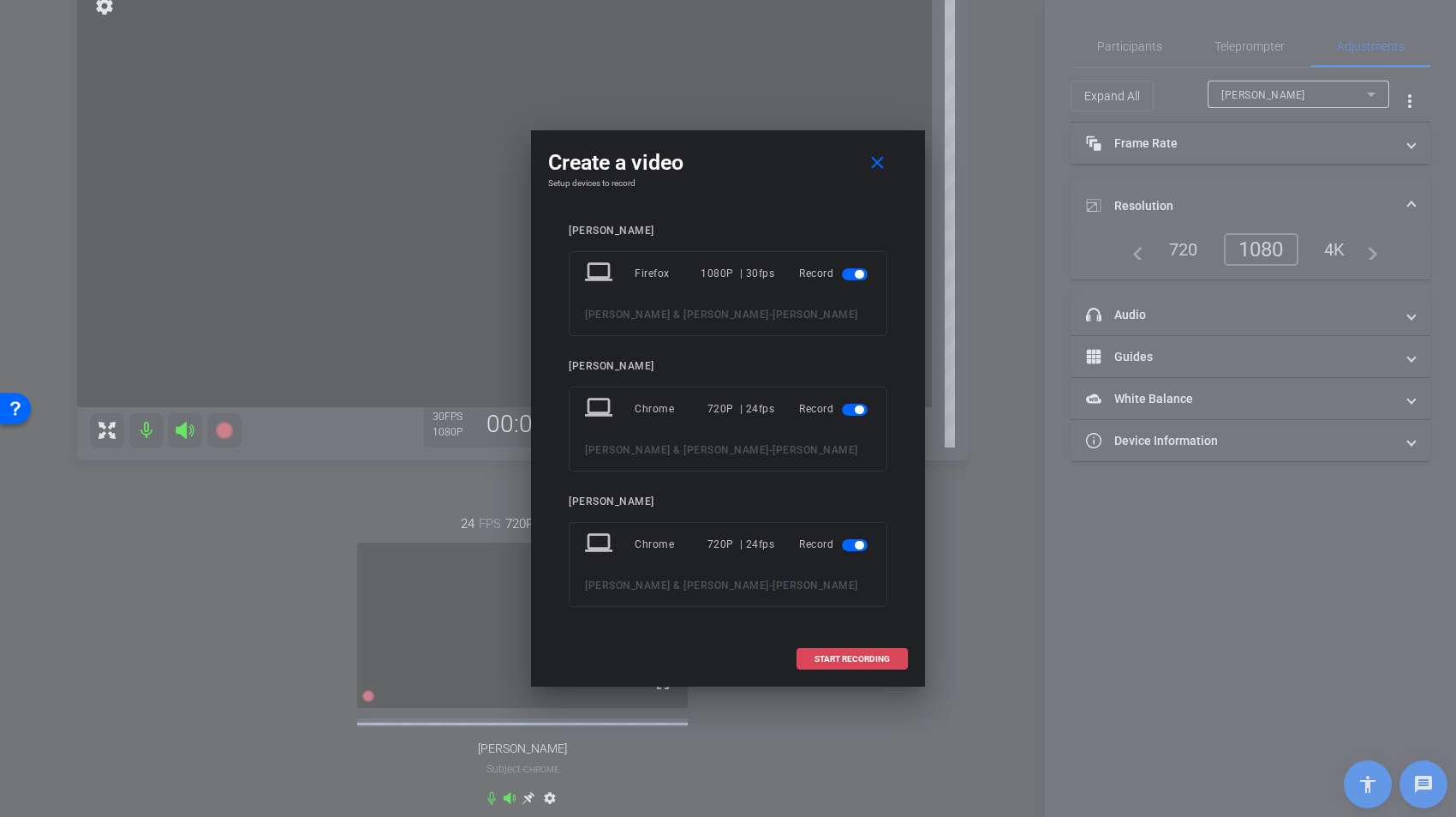
click at [847, 657] on span "START RECORDING" at bounding box center [853, 659] width 76 height 9
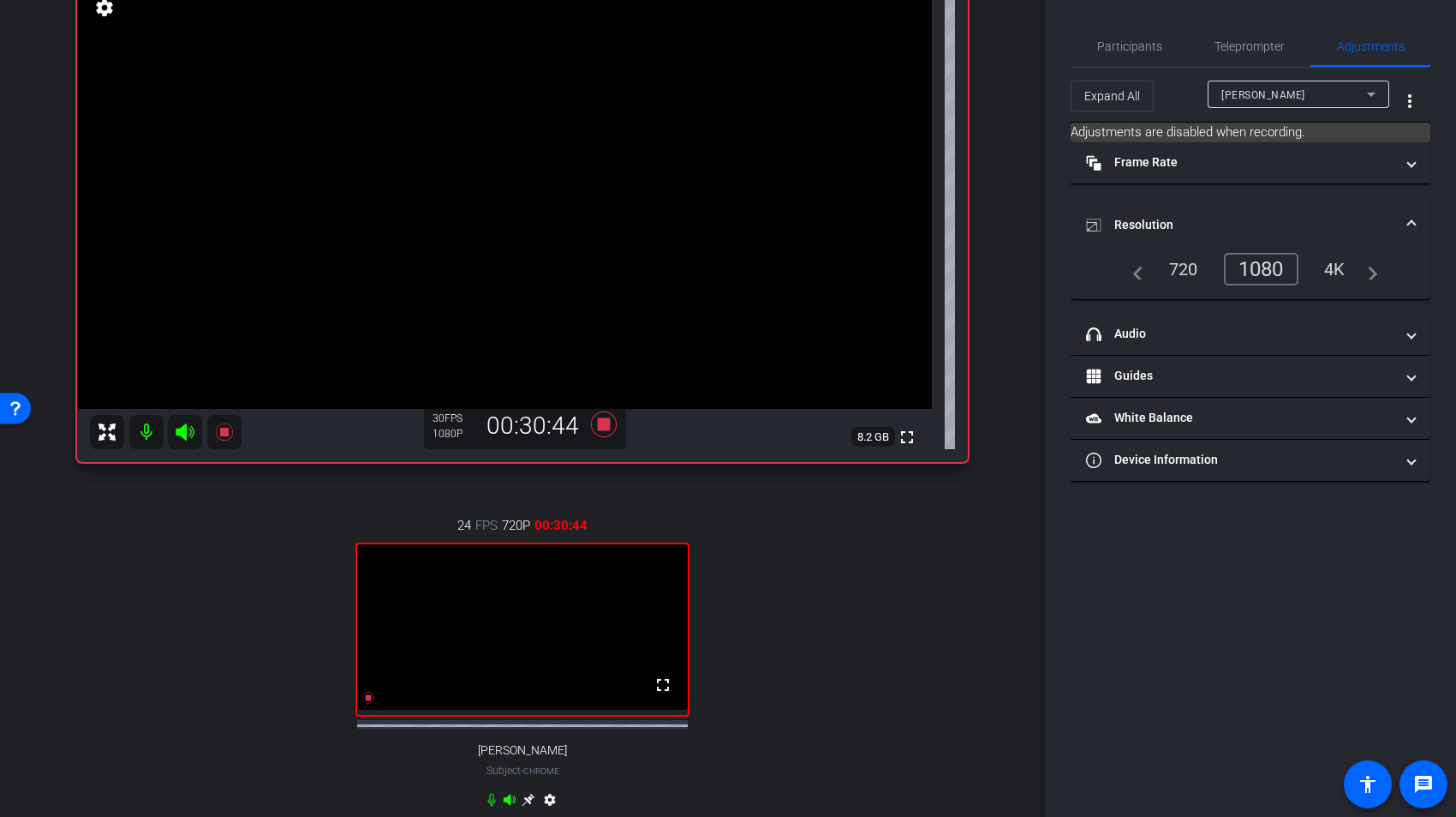
scroll to position [131, 0]
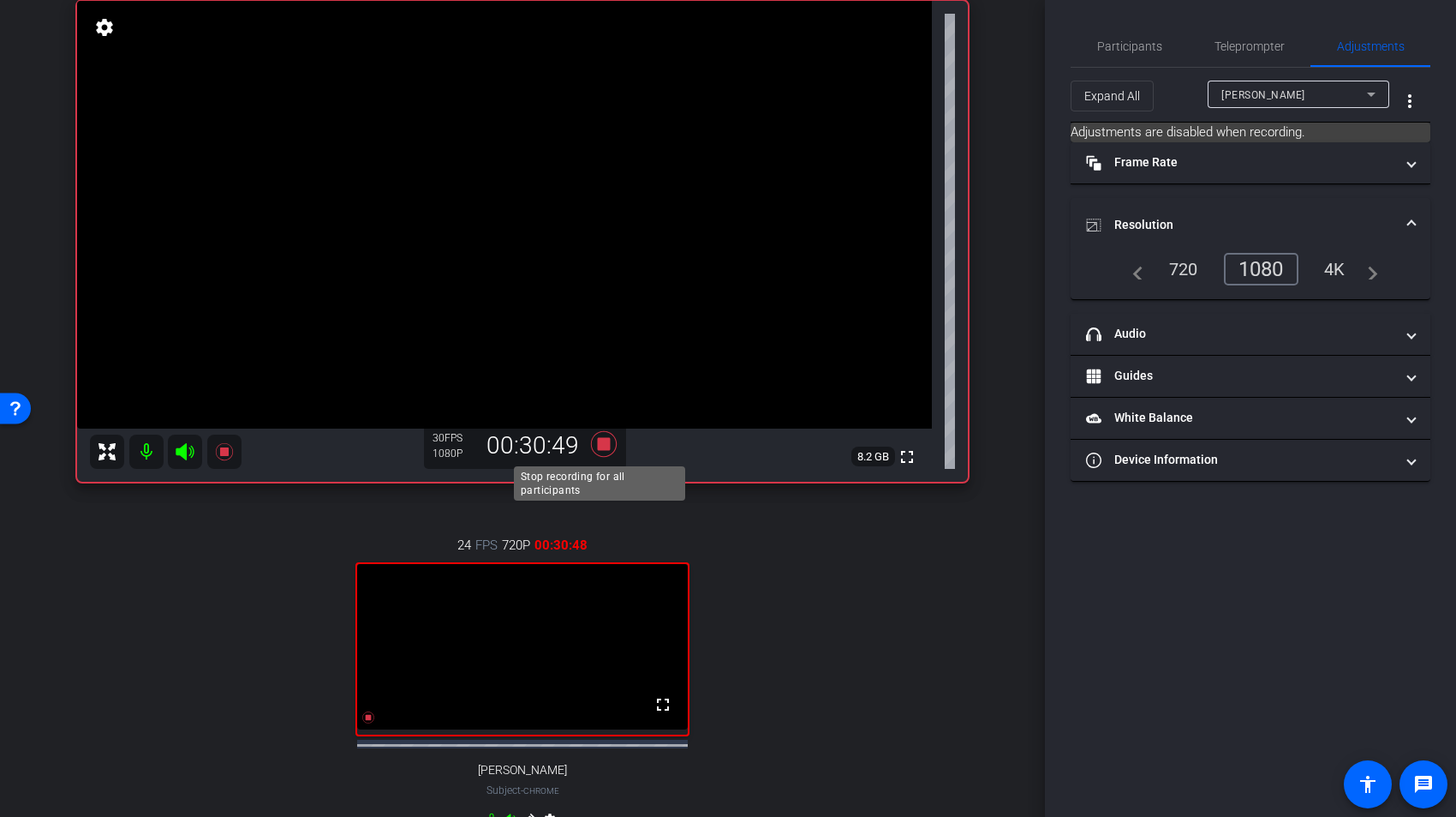
click at [600, 444] on icon at bounding box center [604, 444] width 26 height 26
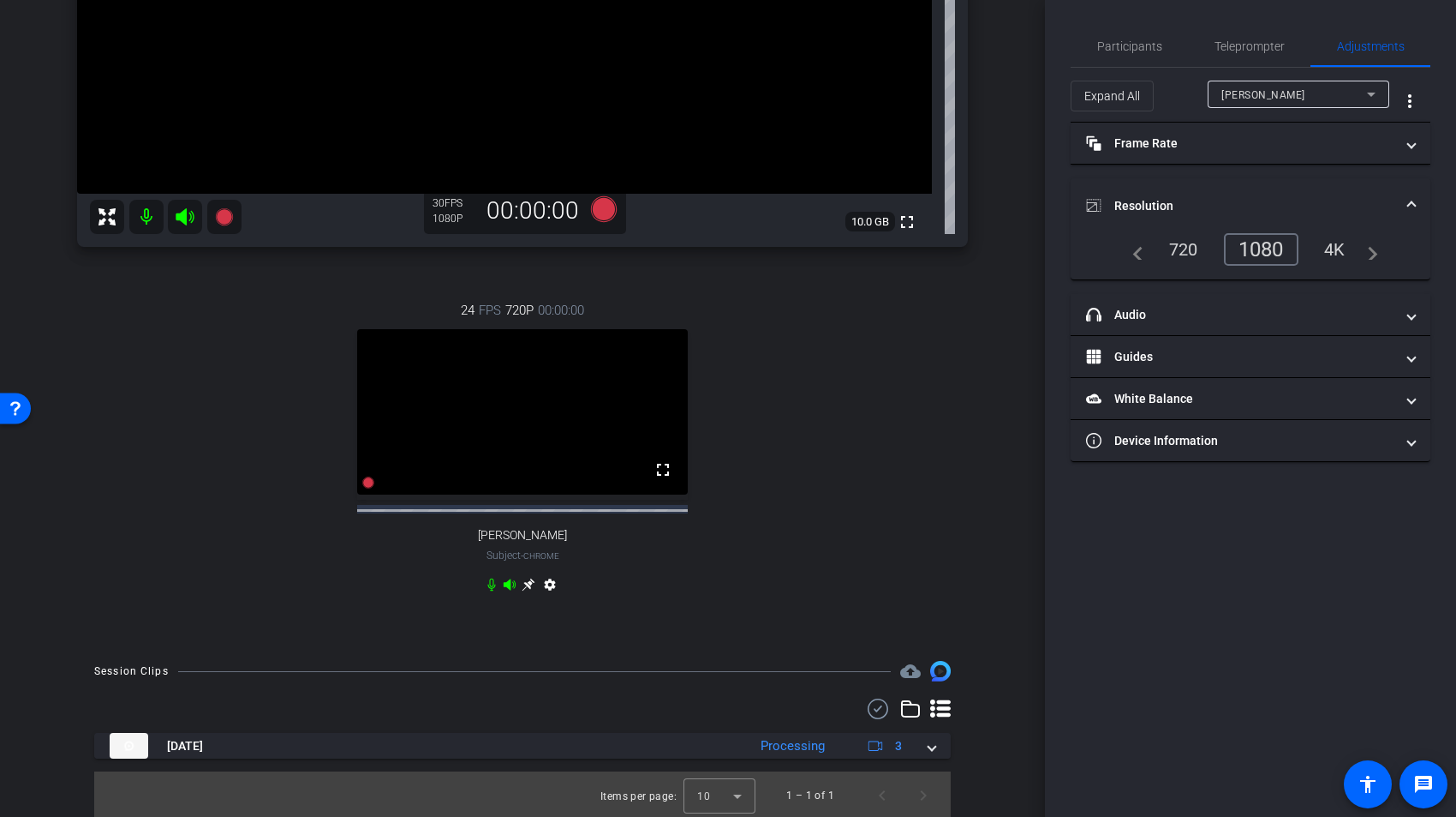
scroll to position [384, 0]
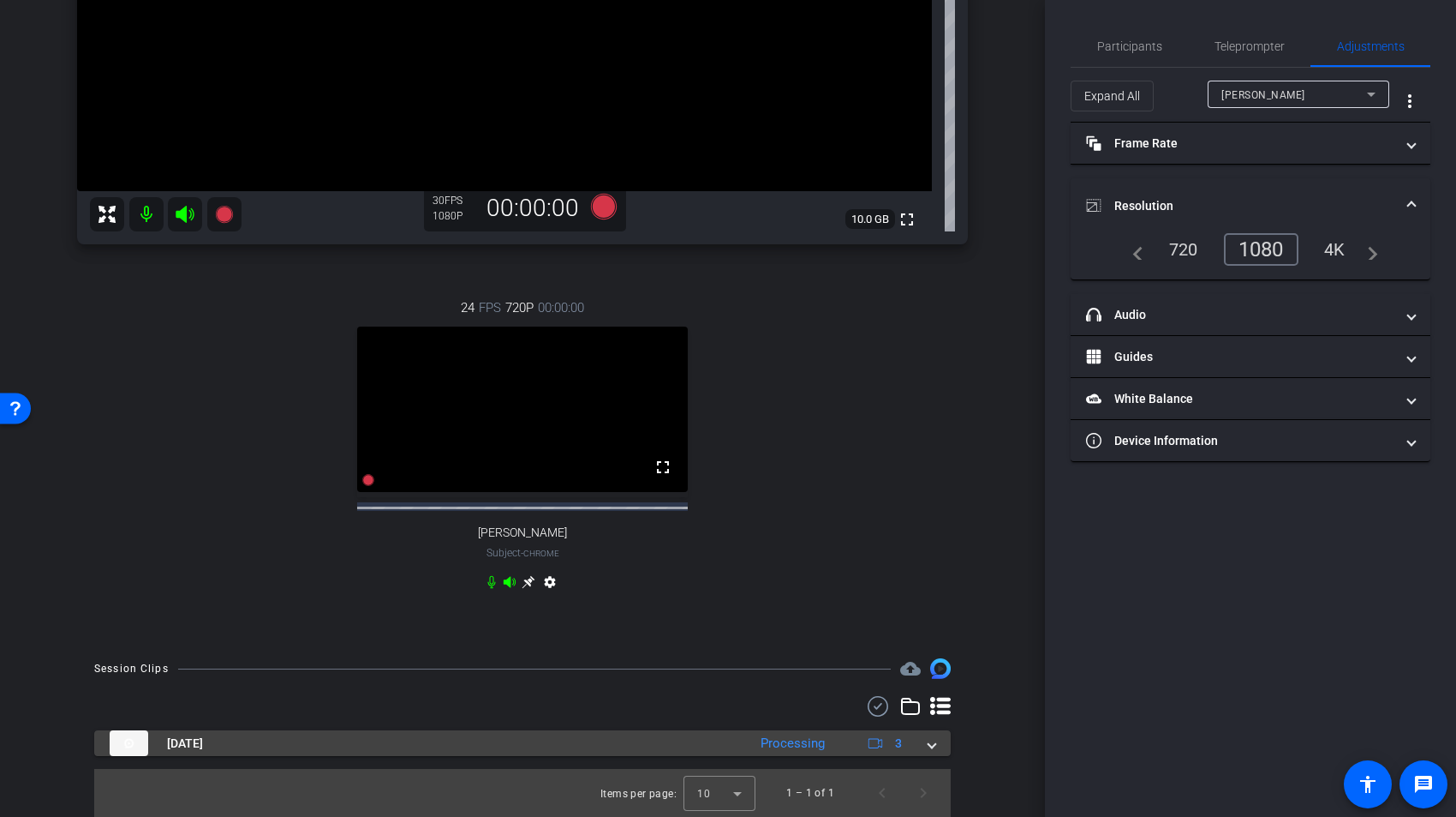
click at [928, 745] on span at bounding box center [932, 743] width 7 height 18
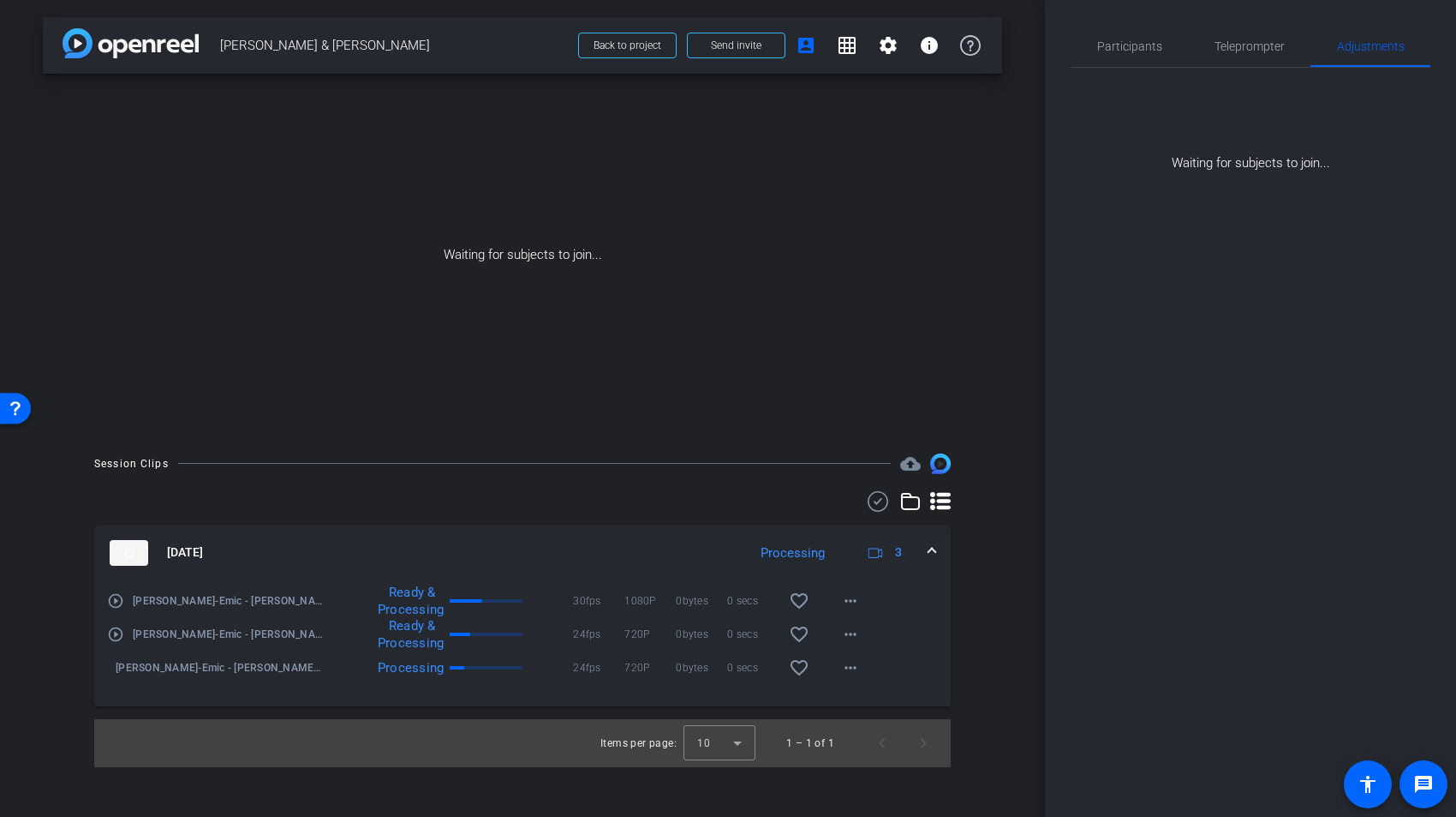
scroll to position [0, 0]
click at [853, 607] on mat-icon "more_horiz" at bounding box center [851, 601] width 21 height 21
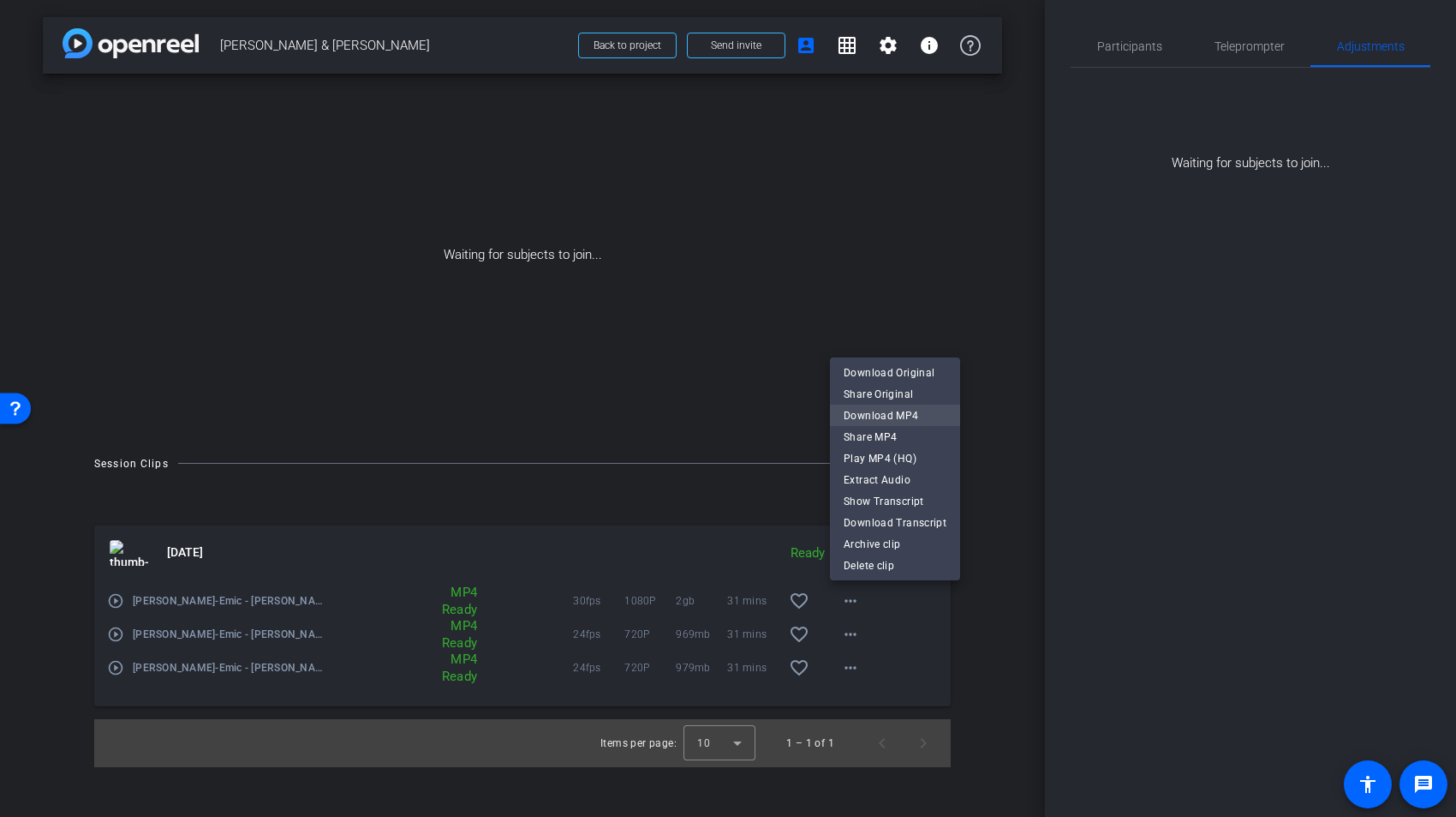
click at [883, 412] on span "Download MP4" at bounding box center [896, 415] width 103 height 21
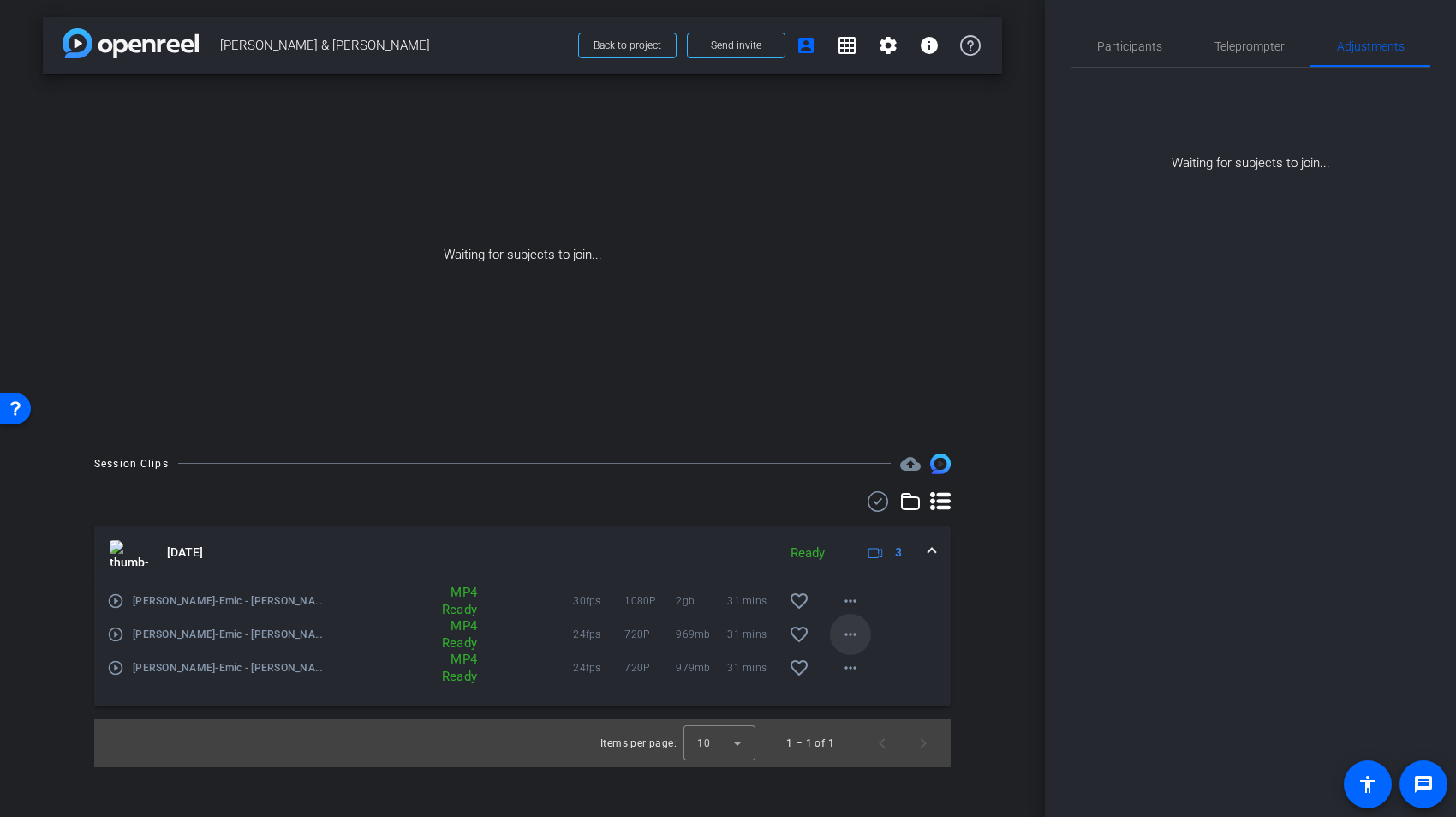
click at [854, 631] on mat-icon "more_horiz" at bounding box center [851, 634] width 21 height 21
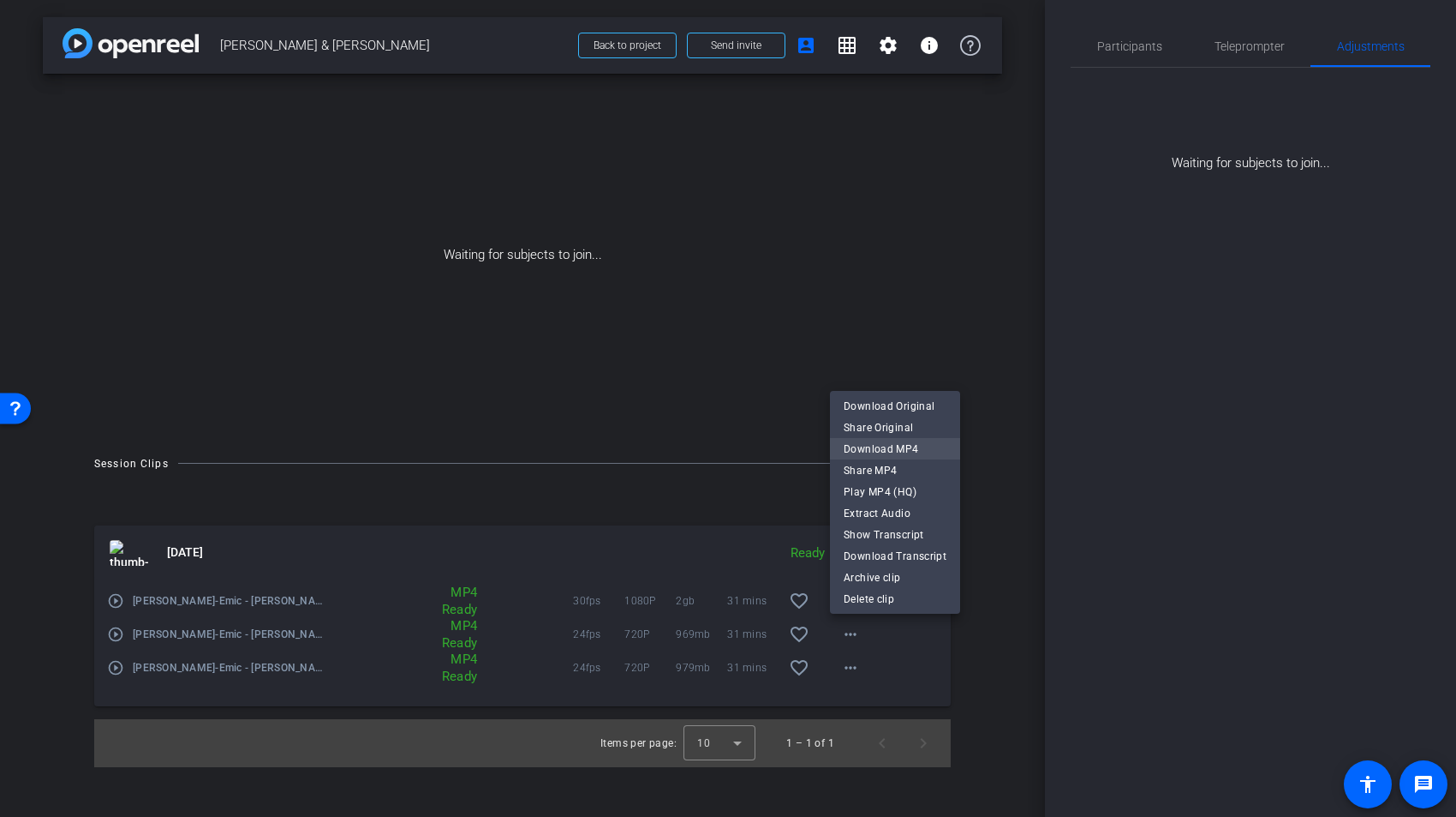
click at [860, 449] on span "Download MP4" at bounding box center [896, 449] width 103 height 21
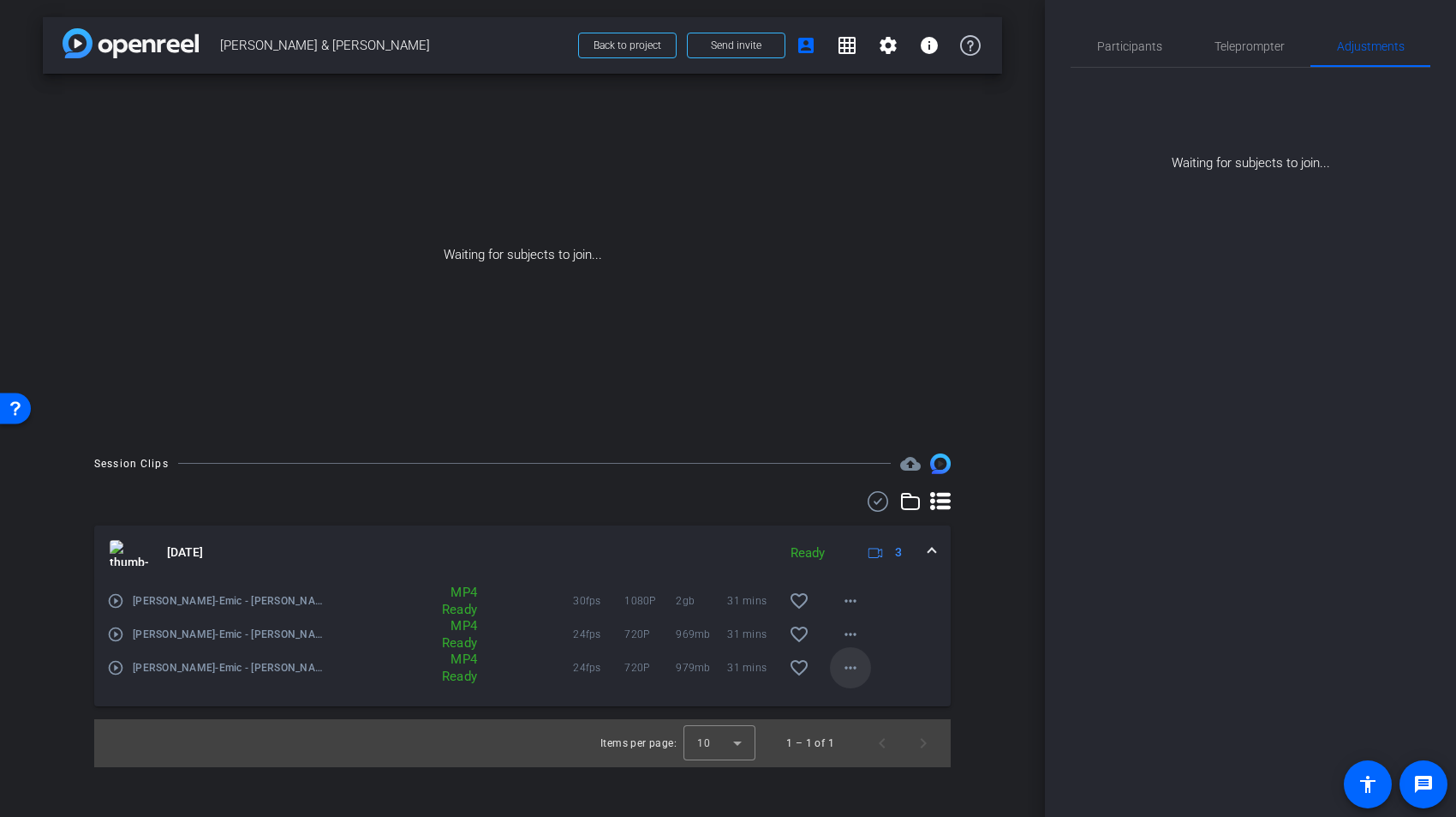
click at [852, 669] on mat-icon "more_horiz" at bounding box center [851, 667] width 21 height 21
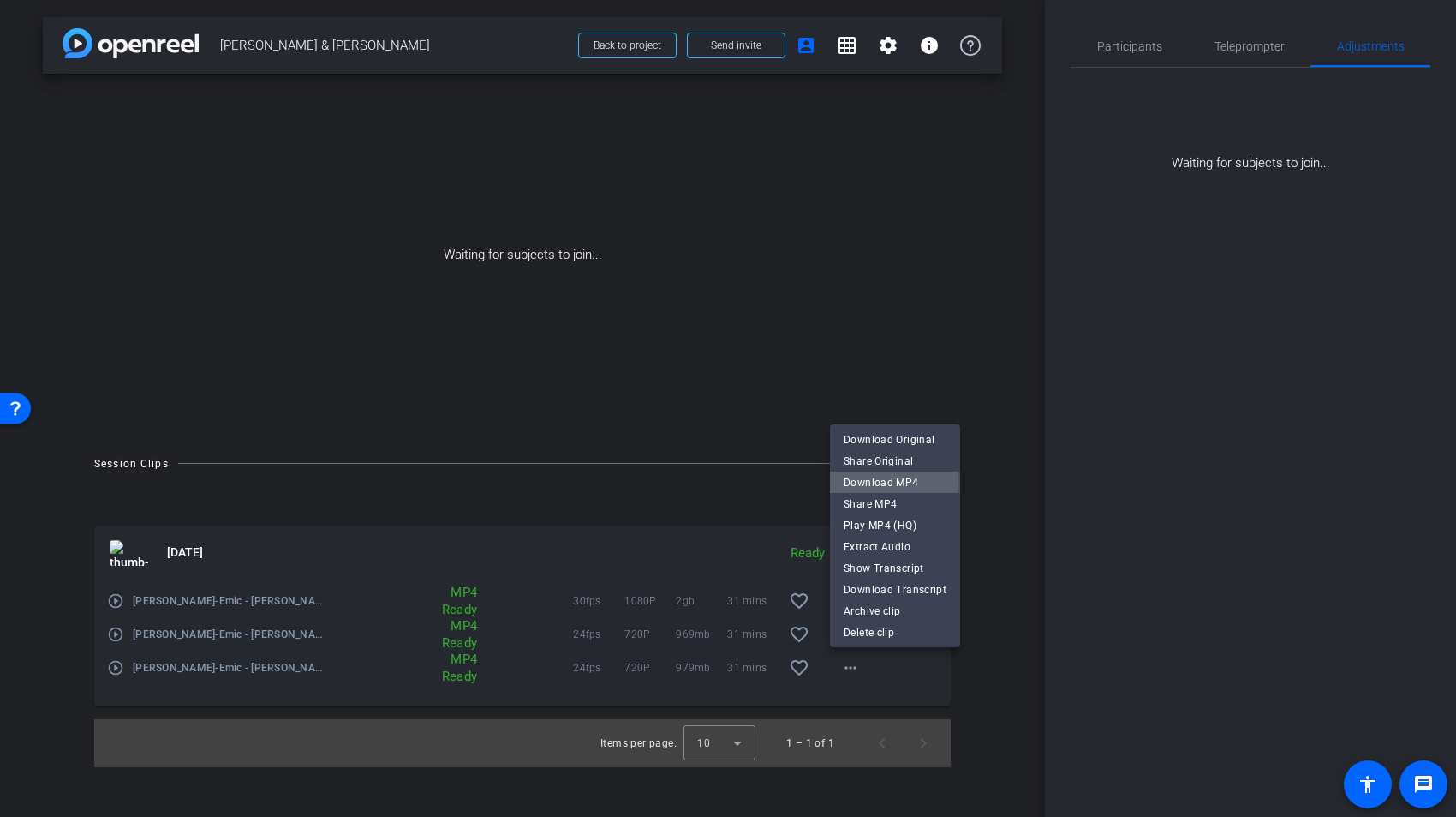
click at [870, 480] on span "Download MP4" at bounding box center [896, 482] width 103 height 21
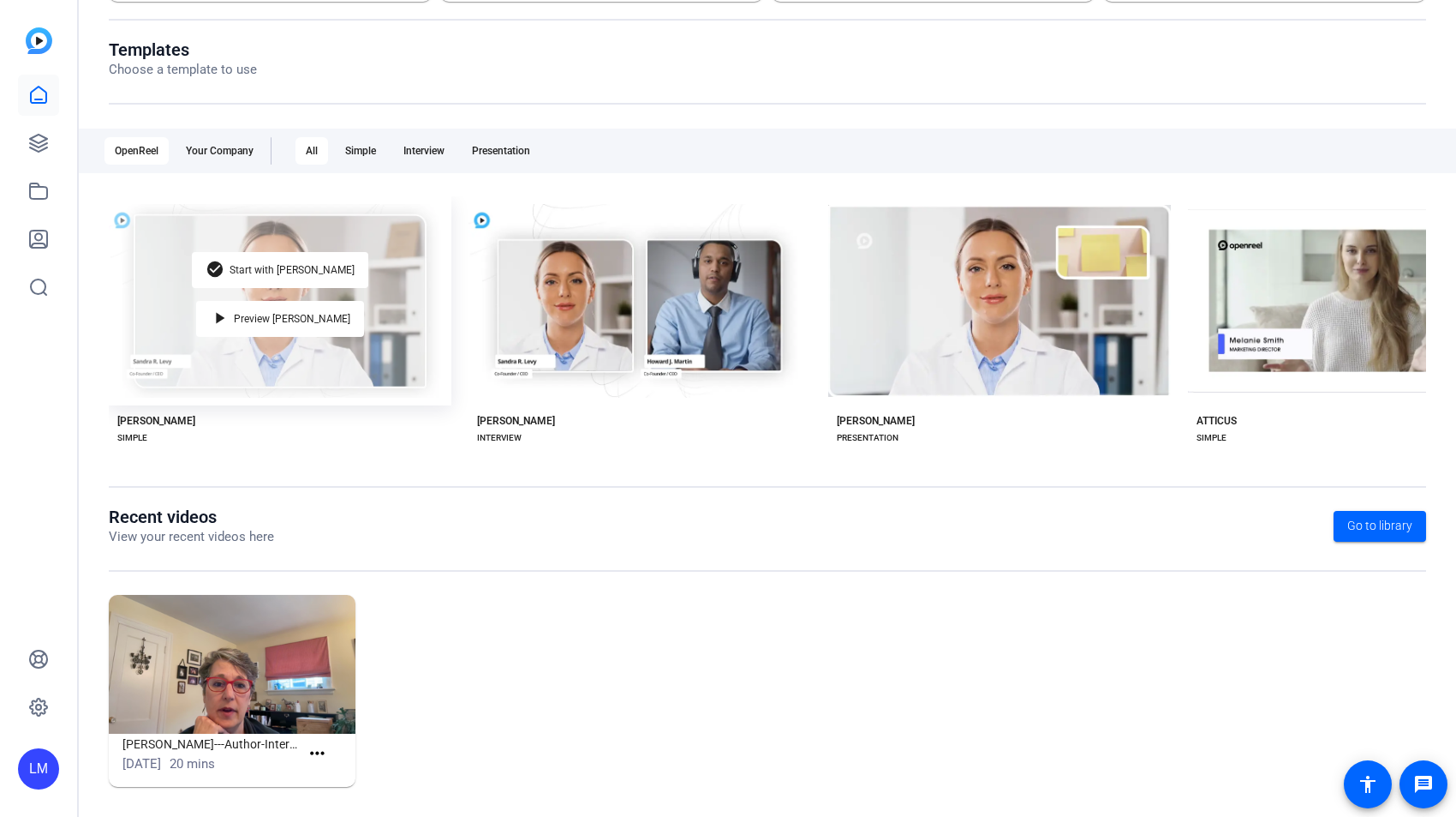
scroll to position [175, 0]
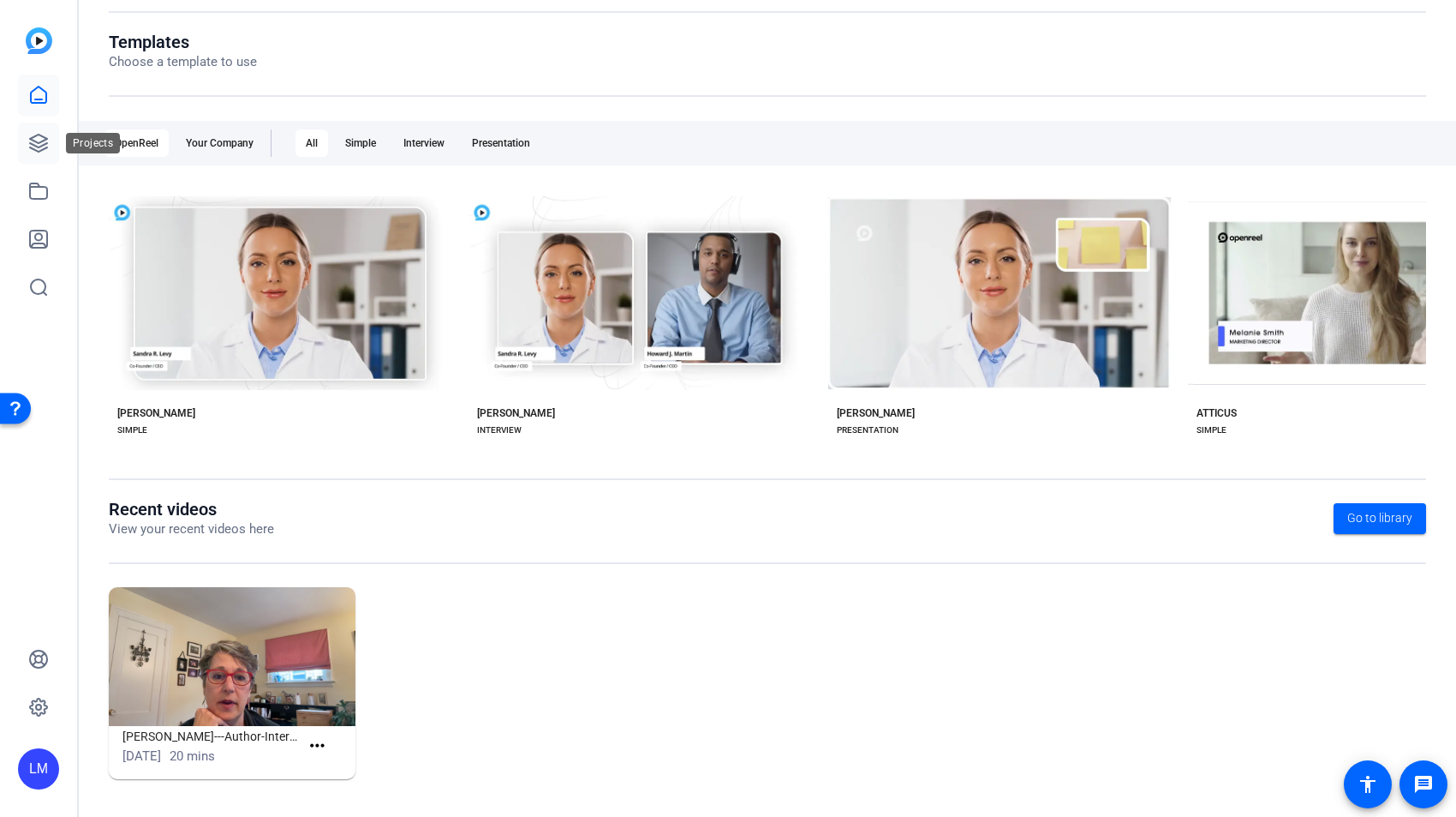
click at [40, 141] on icon at bounding box center [39, 143] width 17 height 17
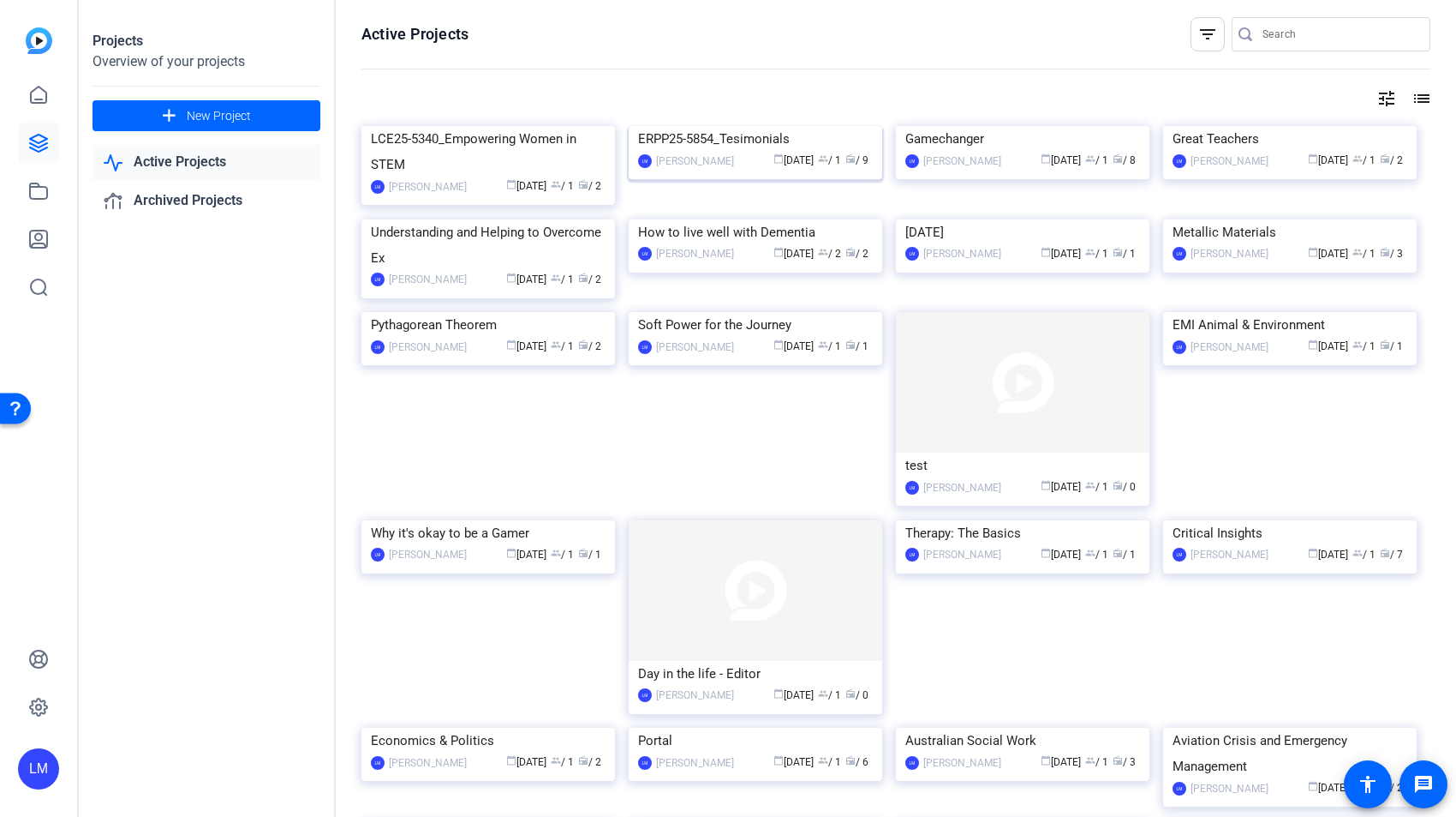
click at [736, 151] on div "ERPP25-5854_Tesimonials" at bounding box center [755, 138] width 235 height 26
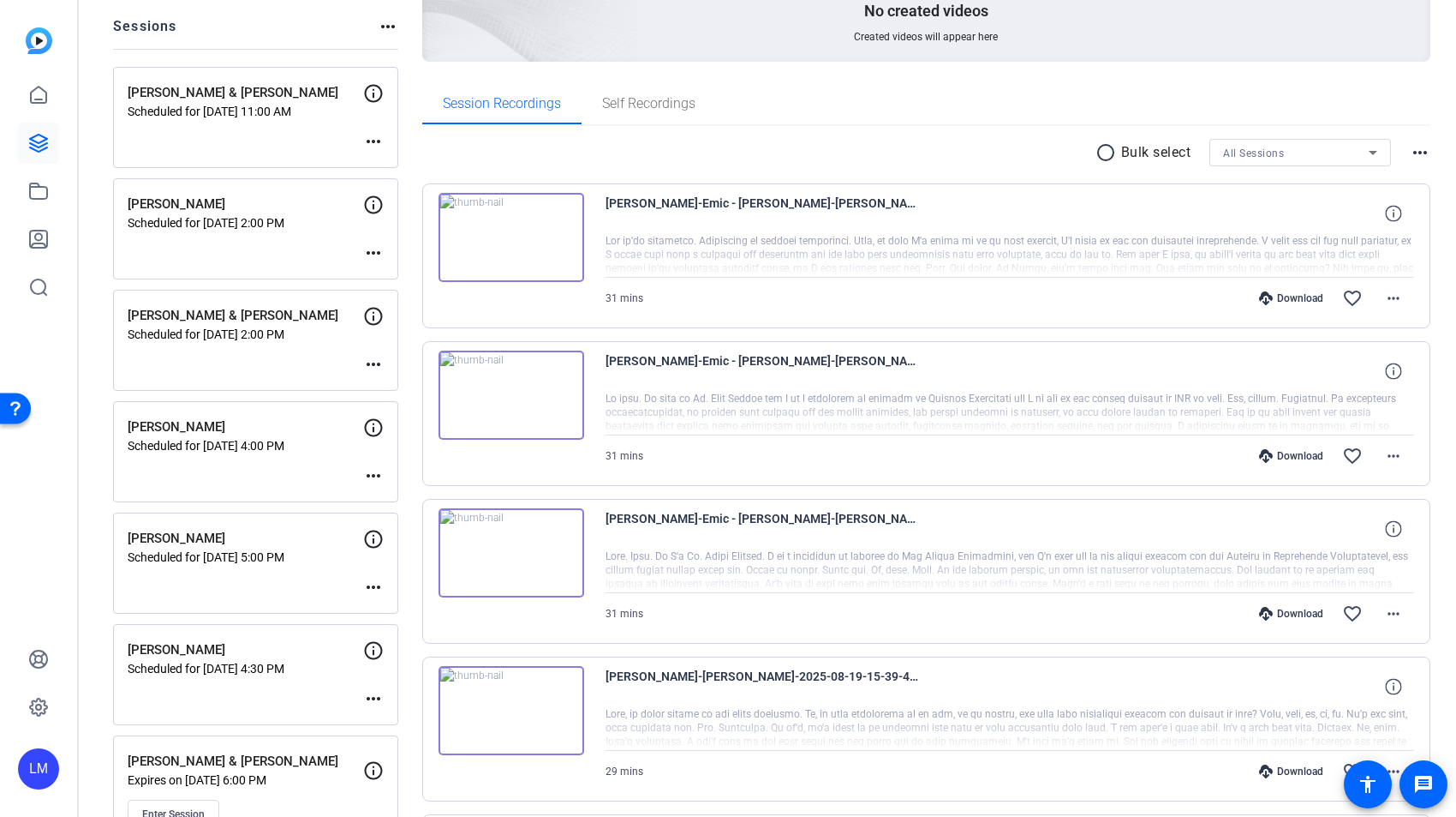
scroll to position [133, 0]
